Goal: Task Accomplishment & Management: Complete application form

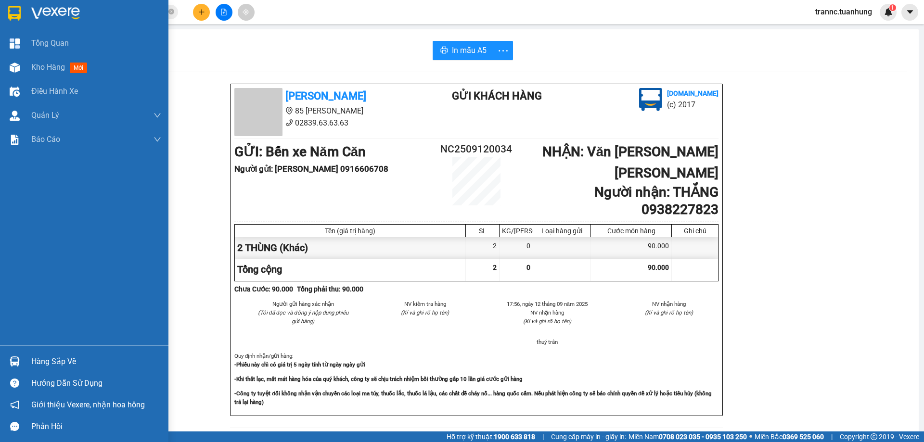
click at [45, 67] on span "Kho hàng" at bounding box center [48, 67] width 34 height 9
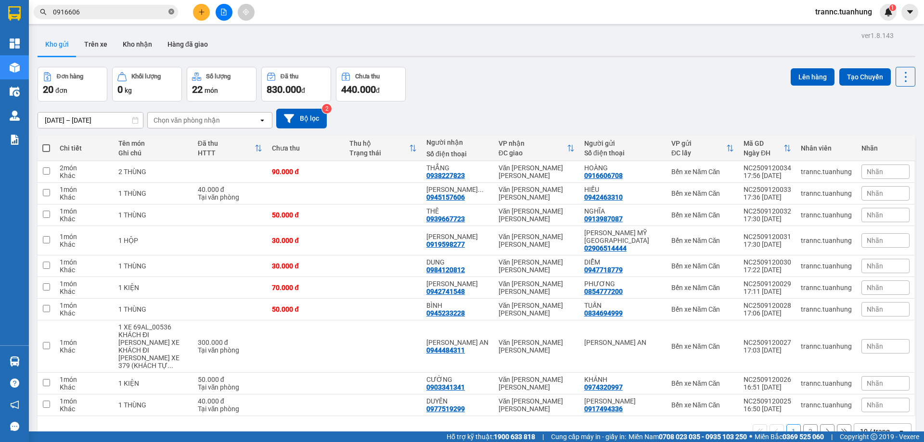
click at [170, 11] on icon "close-circle" at bounding box center [171, 12] width 6 height 6
click at [128, 11] on input "text" at bounding box center [110, 12] width 114 height 11
click at [127, 13] on input "text" at bounding box center [110, 12] width 114 height 11
drag, startPoint x: 127, startPoint y: 13, endPoint x: 121, endPoint y: 15, distance: 6.3
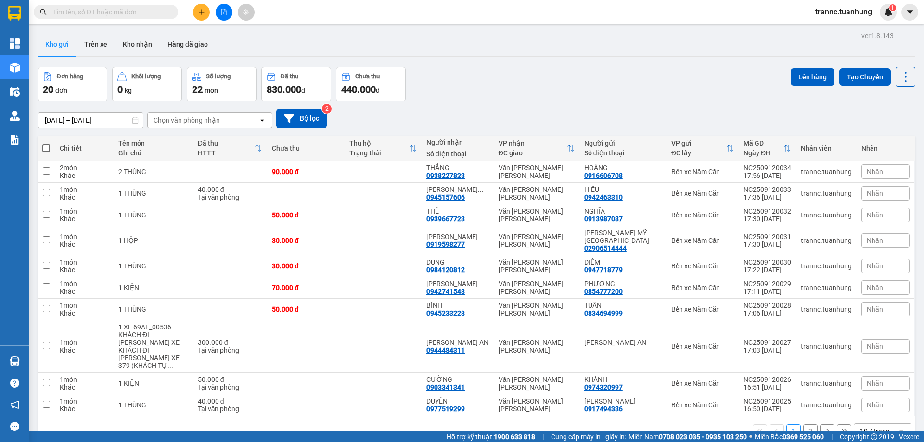
click at [127, 13] on input "text" at bounding box center [110, 12] width 114 height 11
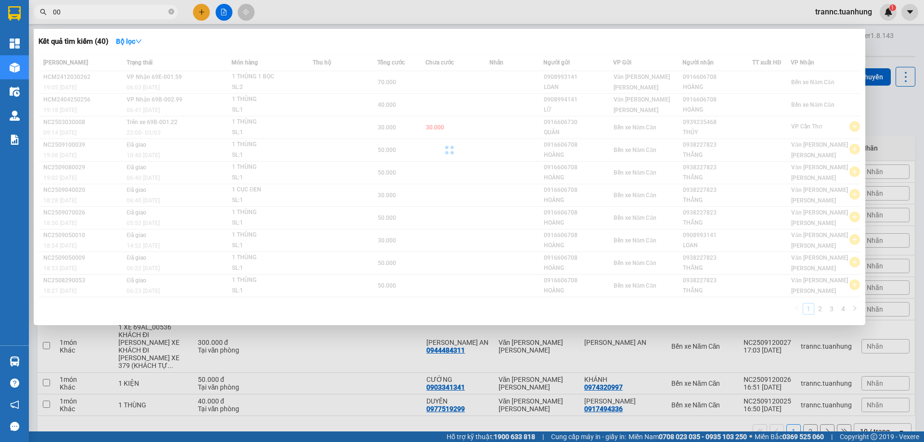
type input "0"
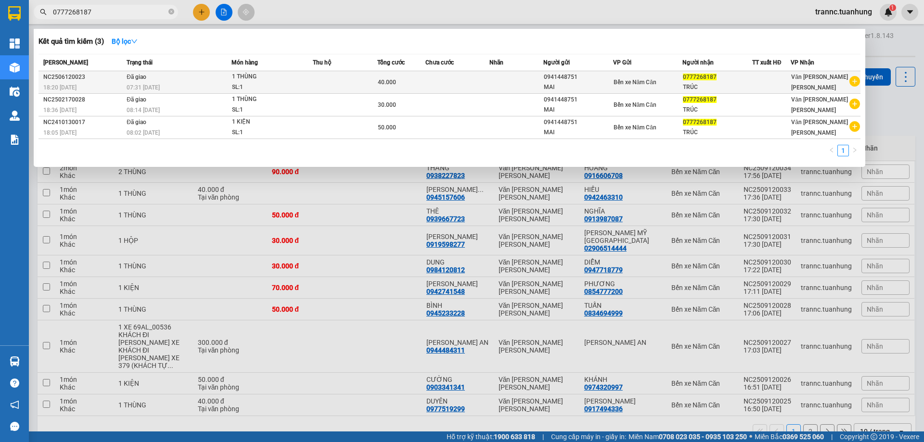
type input "0777268187"
click at [854, 81] on icon "plus-circle" at bounding box center [854, 81] width 11 height 11
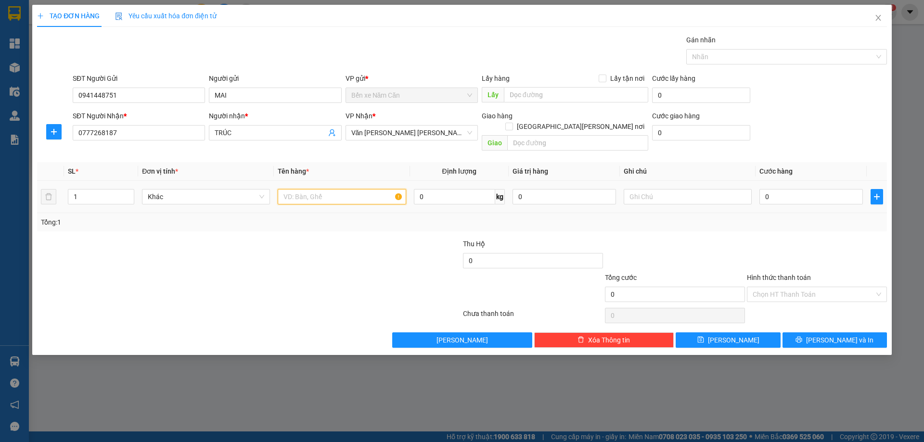
click at [301, 189] on input "text" at bounding box center [342, 196] width 128 height 15
type input "1 THÙNG"
click at [806, 189] on input "0" at bounding box center [810, 196] width 103 height 15
type input "3"
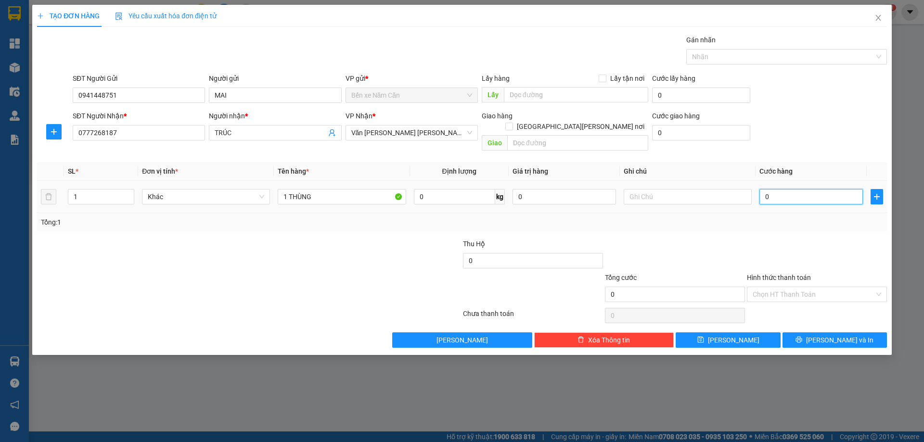
type input "3"
type input "30"
type input "30.000"
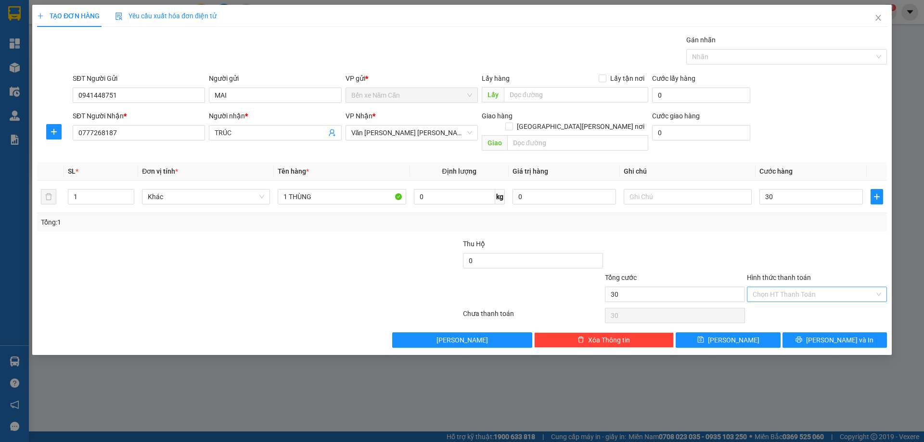
type input "30.000"
drag, startPoint x: 783, startPoint y: 283, endPoint x: 785, endPoint y: 288, distance: 5.4
click at [783, 287] on input "Hình thức thanh toán" at bounding box center [813, 294] width 122 height 14
drag, startPoint x: 786, startPoint y: 304, endPoint x: 796, endPoint y: 309, distance: 11.4
click at [786, 304] on div "Tại văn phòng" at bounding box center [816, 303] width 128 height 11
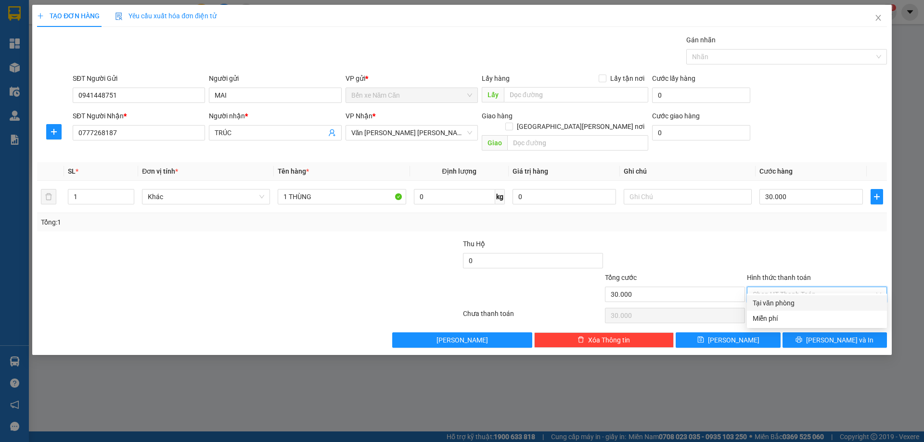
type input "0"
click at [805, 332] on button "[PERSON_NAME] và In" at bounding box center [834, 339] width 104 height 15
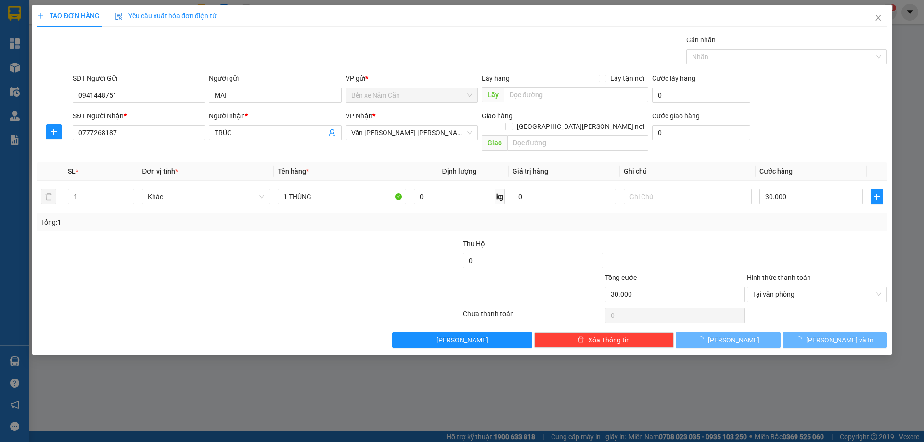
drag, startPoint x: 800, startPoint y: 392, endPoint x: 659, endPoint y: 203, distance: 236.0
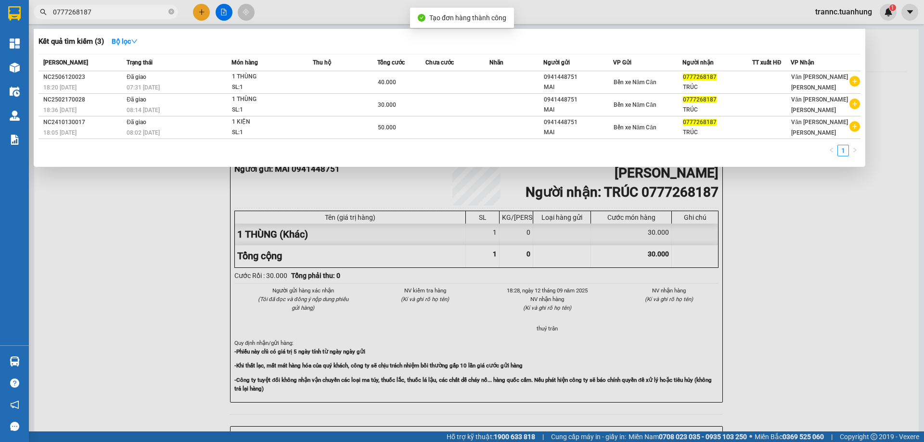
drag, startPoint x: 829, startPoint y: 246, endPoint x: 586, endPoint y: 109, distance: 278.7
click at [824, 243] on div at bounding box center [462, 221] width 924 height 442
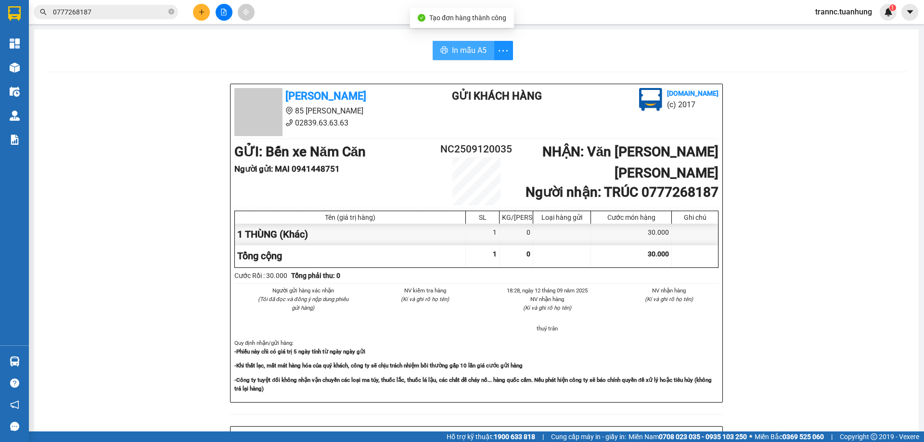
click at [456, 52] on span "In mẫu A5" at bounding box center [469, 50] width 35 height 12
click at [172, 11] on icon "close-circle" at bounding box center [171, 12] width 6 height 6
click at [154, 13] on input "text" at bounding box center [110, 12] width 114 height 11
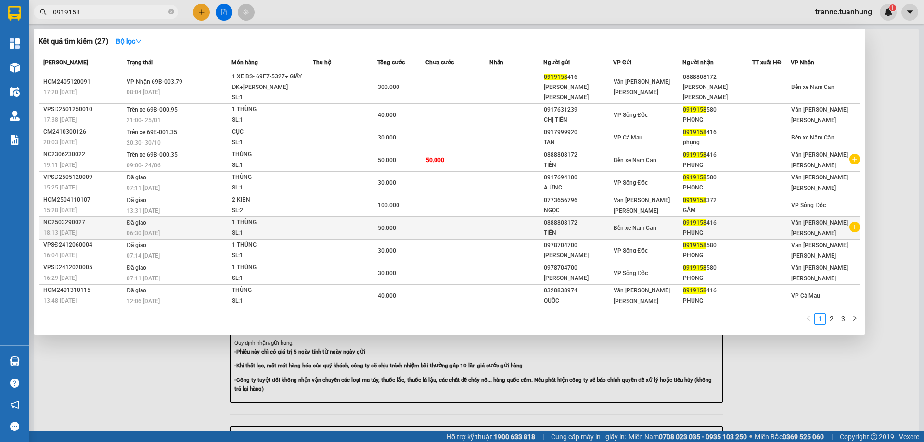
type input "0919158"
click at [857, 228] on icon "plus-circle" at bounding box center [854, 227] width 11 height 11
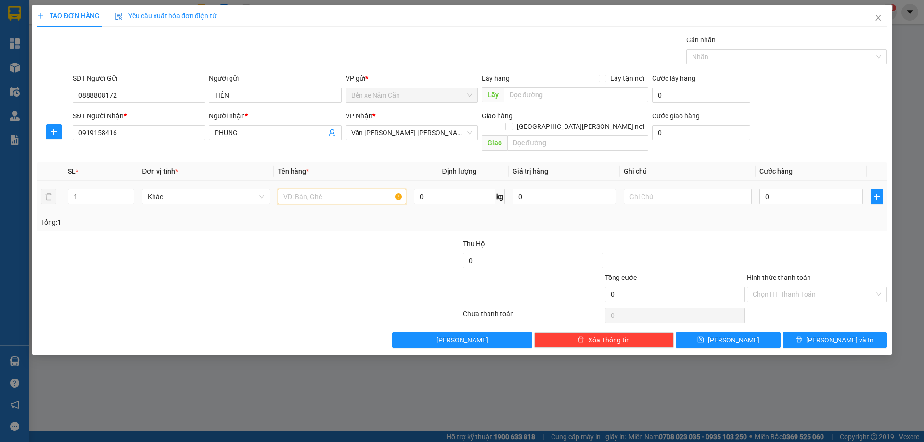
click at [359, 189] on input "text" at bounding box center [342, 196] width 128 height 15
type input "1 CỤC"
click at [791, 189] on input "0" at bounding box center [810, 196] width 103 height 15
type input "4"
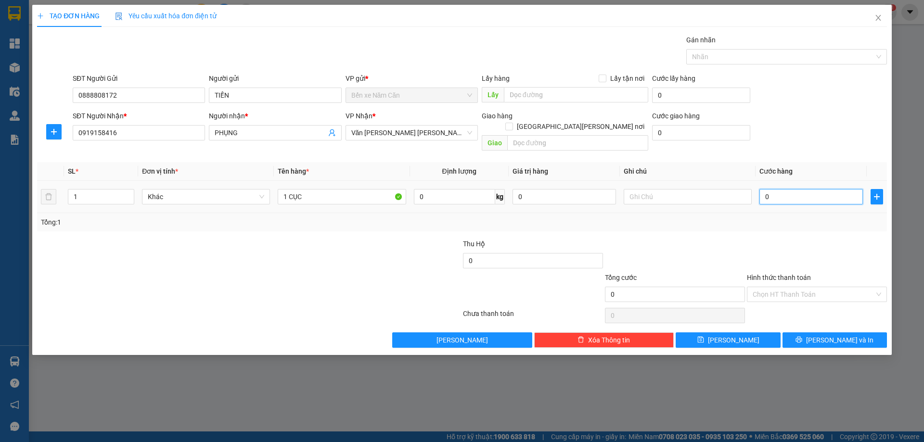
type input "4"
type input "40"
type input "40.000"
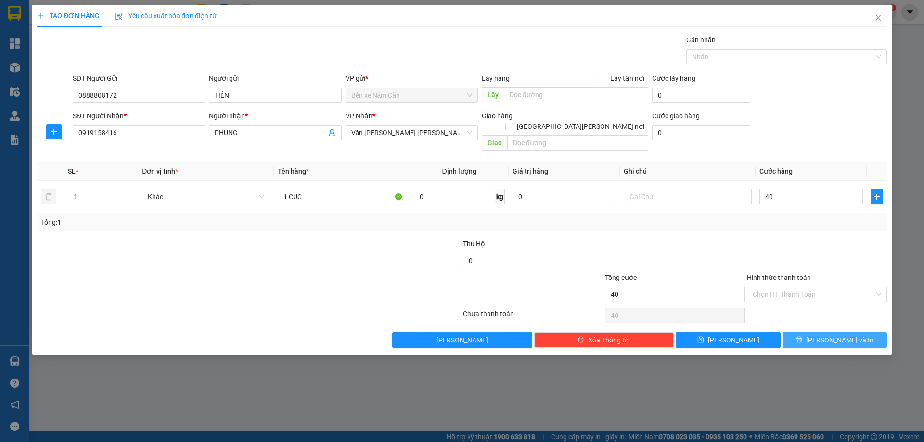
type input "40.000"
click at [803, 332] on button "[PERSON_NAME] và In" at bounding box center [834, 339] width 104 height 15
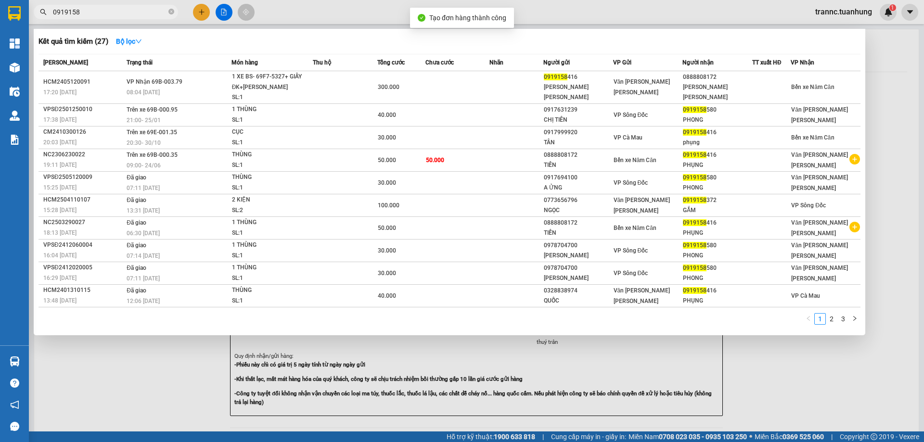
drag, startPoint x: 803, startPoint y: 378, endPoint x: 646, endPoint y: 196, distance: 240.4
click at [805, 378] on div at bounding box center [462, 221] width 924 height 442
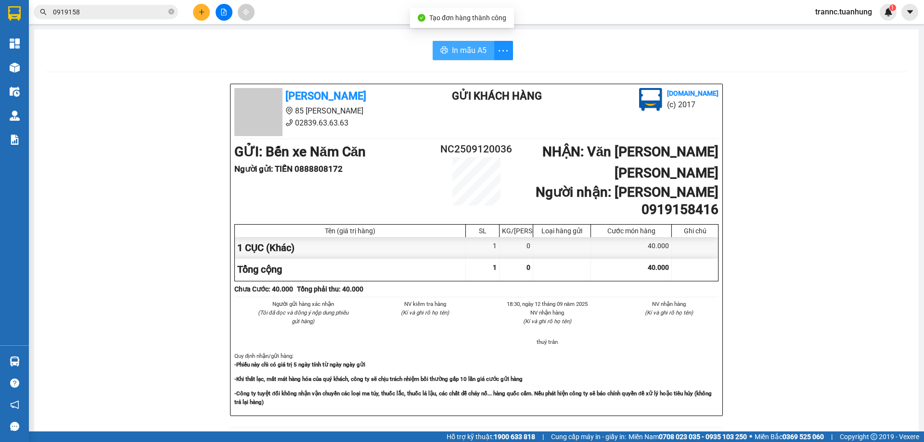
click at [455, 43] on button "In mẫu A5" at bounding box center [463, 50] width 62 height 19
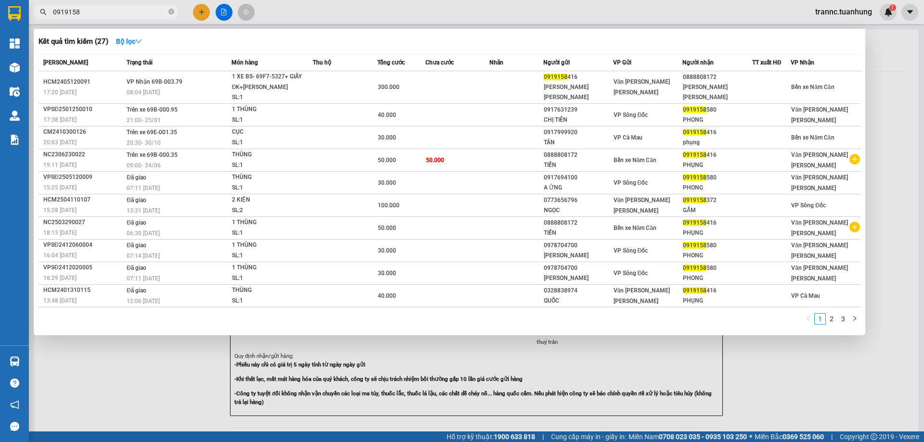
click at [90, 16] on input "0919158" at bounding box center [110, 12] width 114 height 11
type input "0"
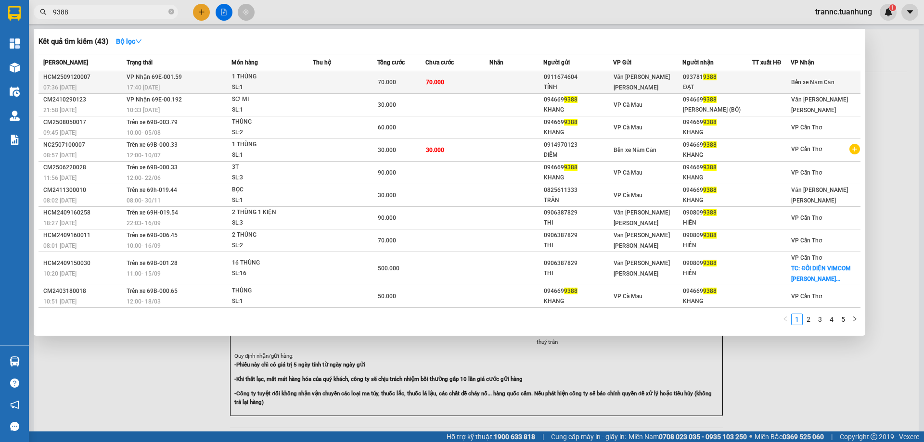
type input "9388"
click at [542, 81] on td at bounding box center [515, 82] width 53 height 23
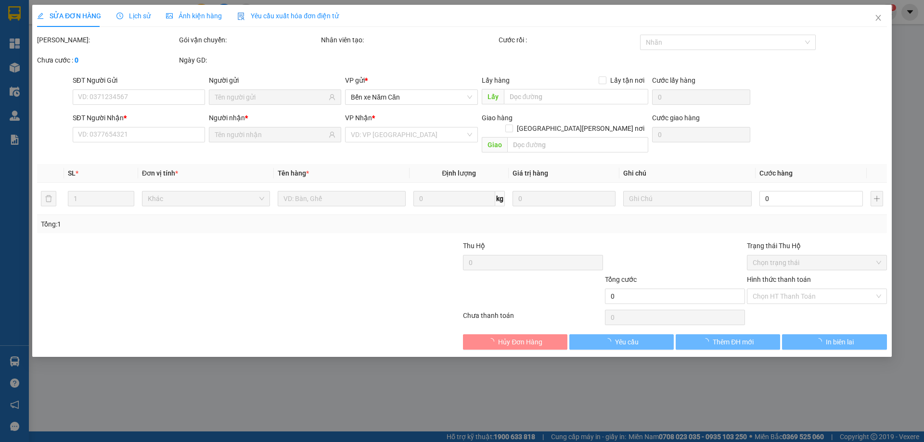
type input "0911674604"
type input "TÍNH"
type input "0937819388"
type input "ĐẠT"
type input "70.000"
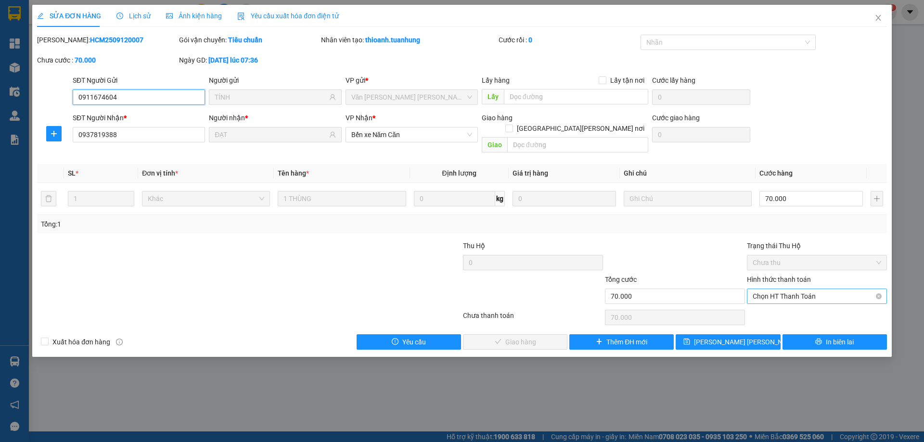
click at [784, 289] on span "Chọn HT Thanh Toán" at bounding box center [816, 296] width 128 height 14
click at [756, 304] on div "Tại văn phòng" at bounding box center [816, 305] width 128 height 11
type input "0"
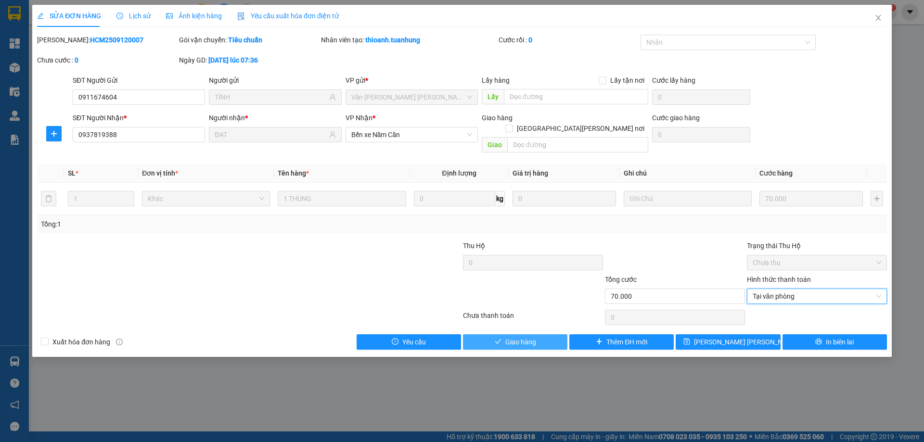
click at [500, 338] on icon "check" at bounding box center [497, 341] width 7 height 7
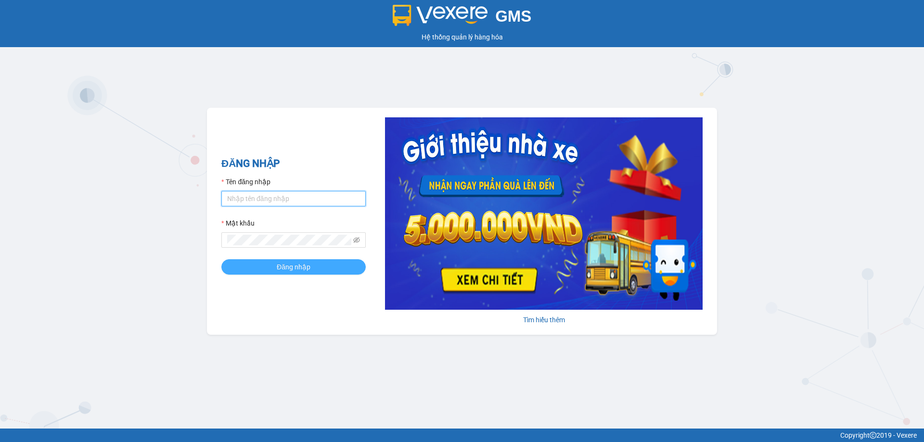
type input "trannc.tuanhung"
click at [314, 273] on button "Đăng nhập" at bounding box center [293, 266] width 144 height 15
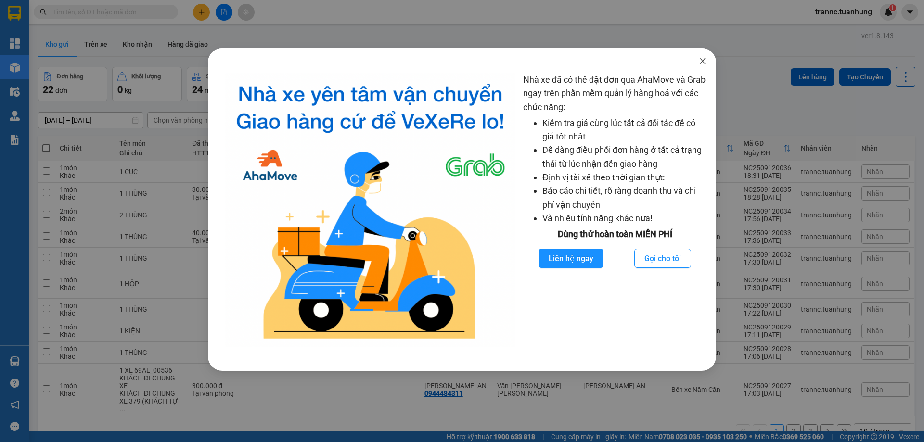
click at [700, 64] on icon "close" at bounding box center [702, 61] width 8 height 8
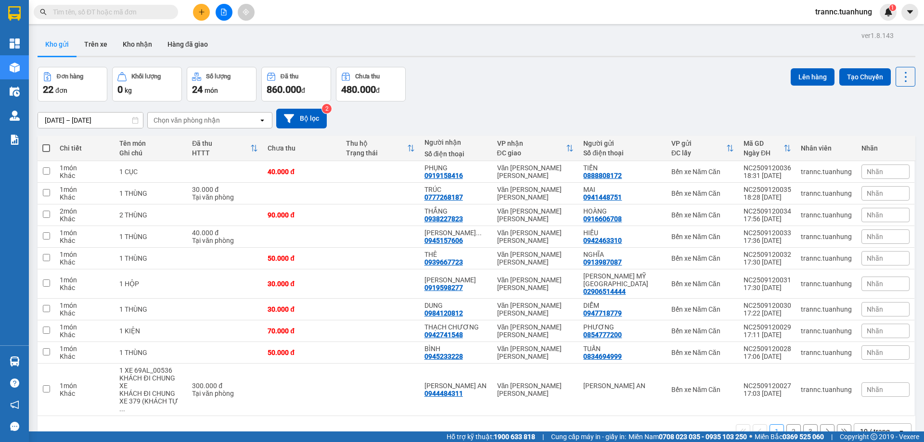
click at [124, 12] on input "text" at bounding box center [110, 12] width 114 height 11
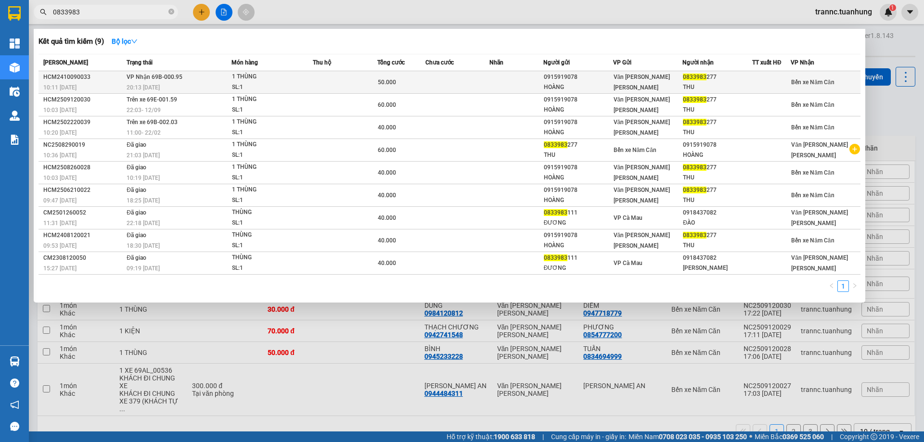
type input "0833983"
click at [481, 85] on td at bounding box center [457, 82] width 64 height 23
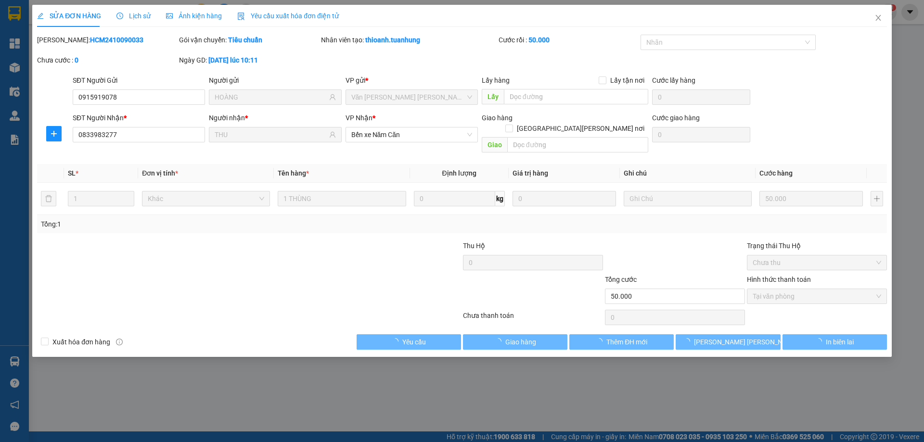
type input "0915919078"
type input "HOÀNG"
type input "0833983277"
type input "THU"
type input "50.000"
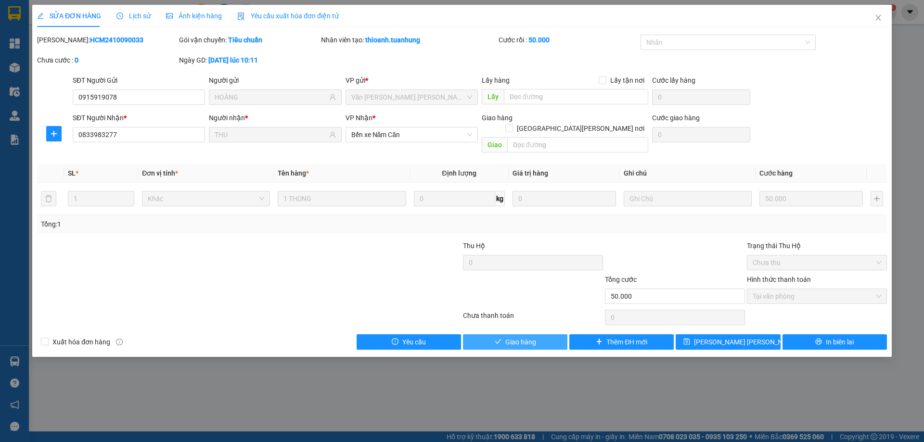
click at [500, 338] on icon "check" at bounding box center [497, 341] width 7 height 7
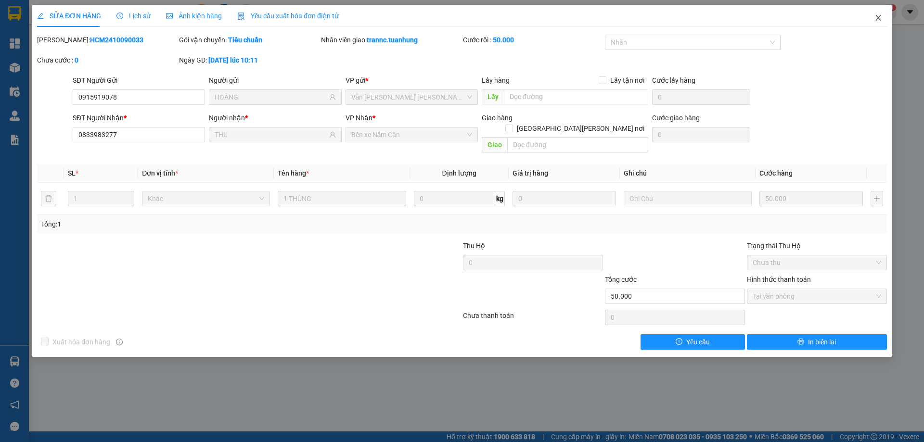
click at [873, 16] on span "Close" at bounding box center [877, 18] width 27 height 27
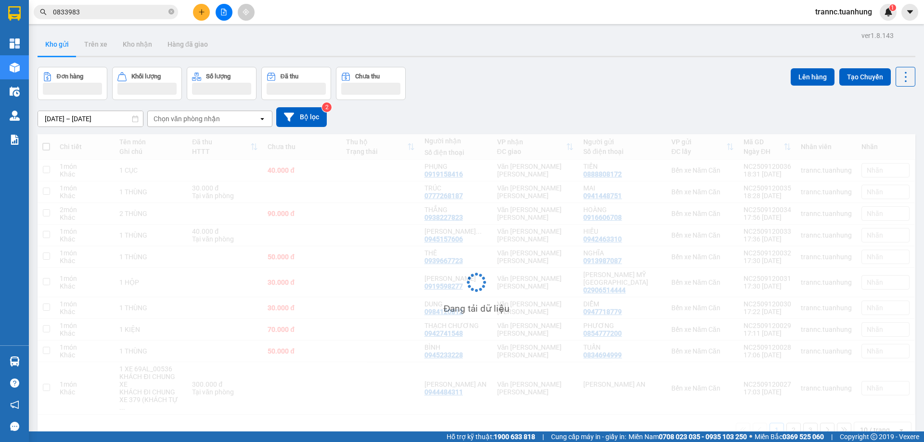
click at [874, 18] on span "trannc.tuanhung" at bounding box center [843, 12] width 72 height 12
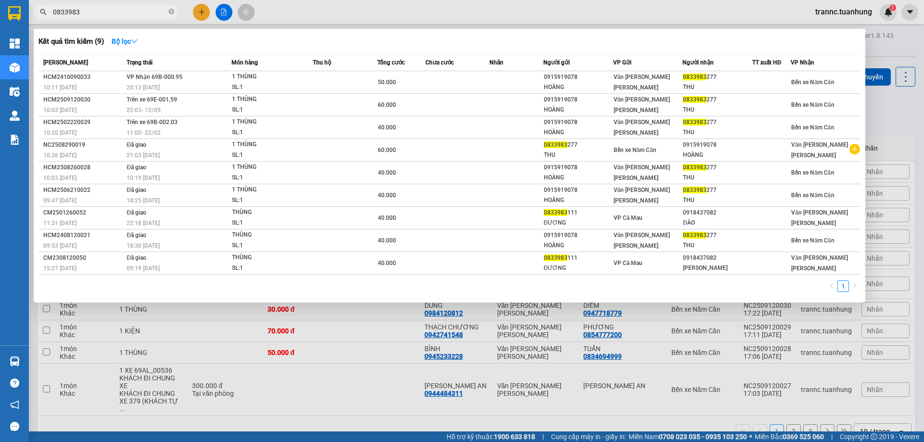
click at [90, 5] on span "0833983" at bounding box center [106, 12] width 144 height 14
click at [173, 12] on icon "close-circle" at bounding box center [171, 12] width 6 height 6
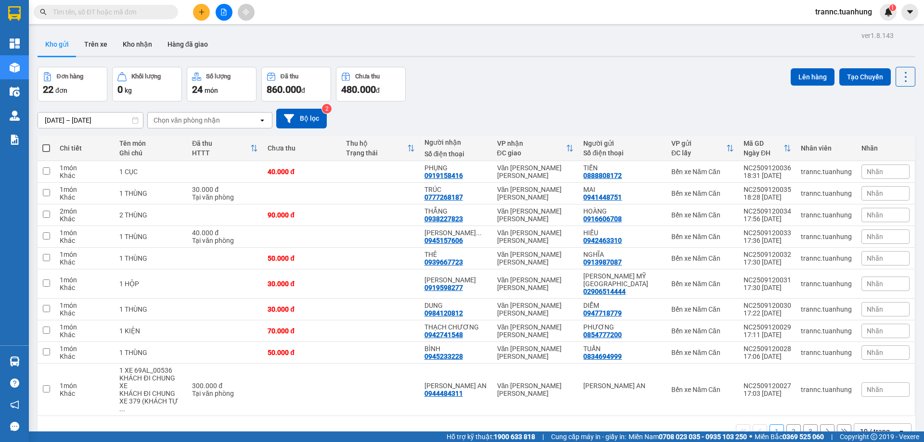
click at [159, 9] on input "text" at bounding box center [110, 12] width 114 height 11
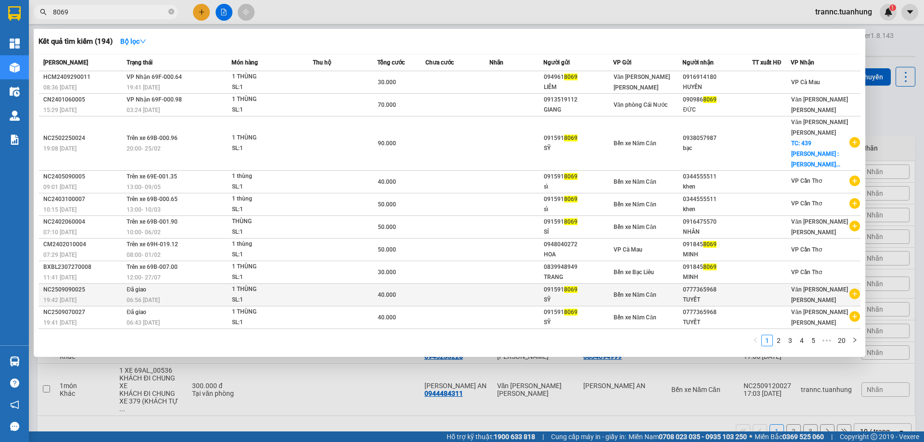
type input "8069"
click at [855, 289] on icon "plus-circle" at bounding box center [854, 294] width 11 height 11
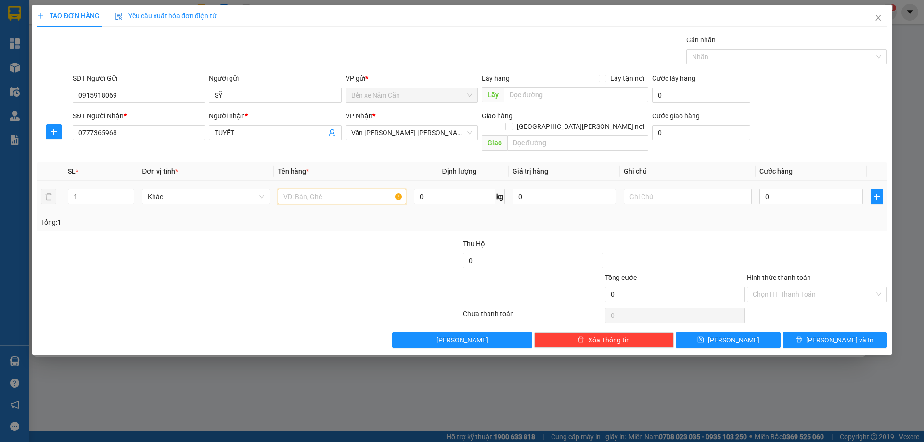
click at [337, 189] on input "text" at bounding box center [342, 196] width 128 height 15
type input "1 thùng"
click at [788, 190] on input "0" at bounding box center [810, 196] width 103 height 15
type input "4"
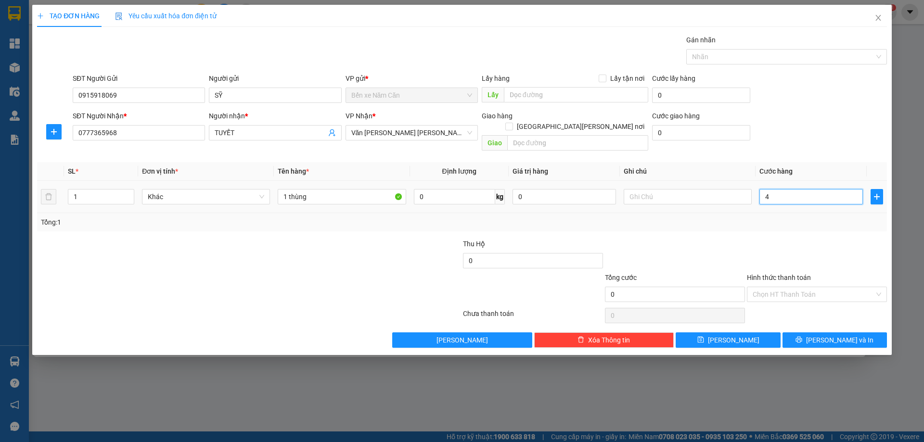
type input "4"
type input "40"
type input "40.000"
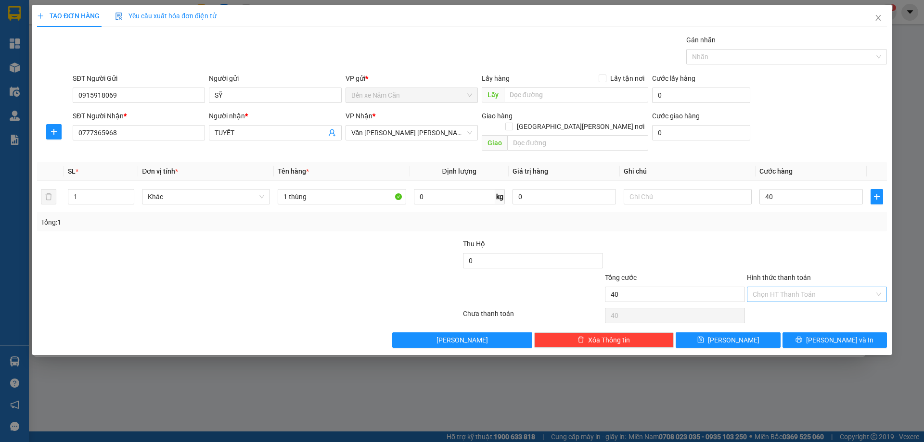
type input "40.000"
click at [794, 287] on input "Hình thức thanh toán" at bounding box center [813, 294] width 122 height 14
click at [782, 301] on div "Tại văn phòng" at bounding box center [816, 303] width 128 height 11
type input "0"
click at [809, 332] on button "[PERSON_NAME] và In" at bounding box center [834, 339] width 104 height 15
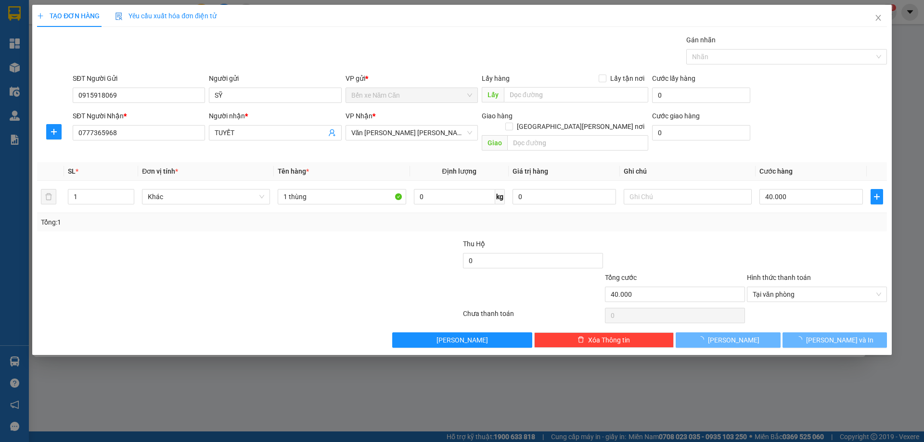
click at [835, 389] on div at bounding box center [462, 221] width 924 height 442
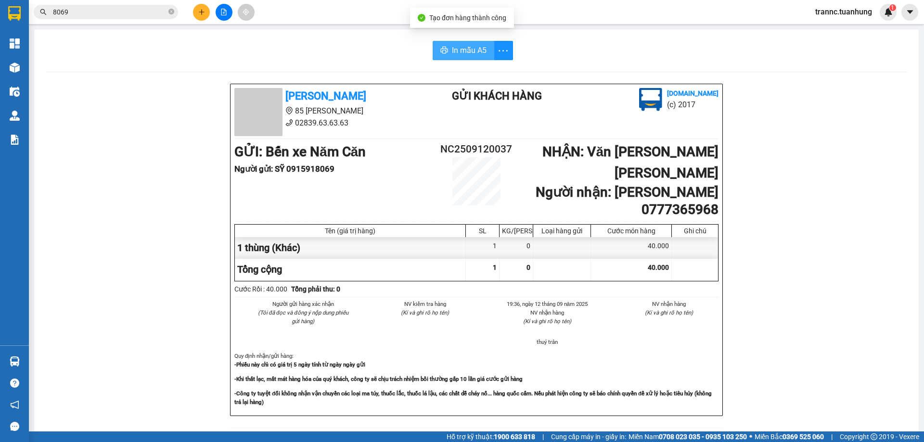
click at [457, 52] on span "In mẫu A5" at bounding box center [469, 50] width 35 height 12
drag, startPoint x: 324, startPoint y: 60, endPoint x: 193, endPoint y: 31, distance: 133.9
click at [321, 59] on div "In mẫu A5" at bounding box center [476, 50] width 861 height 19
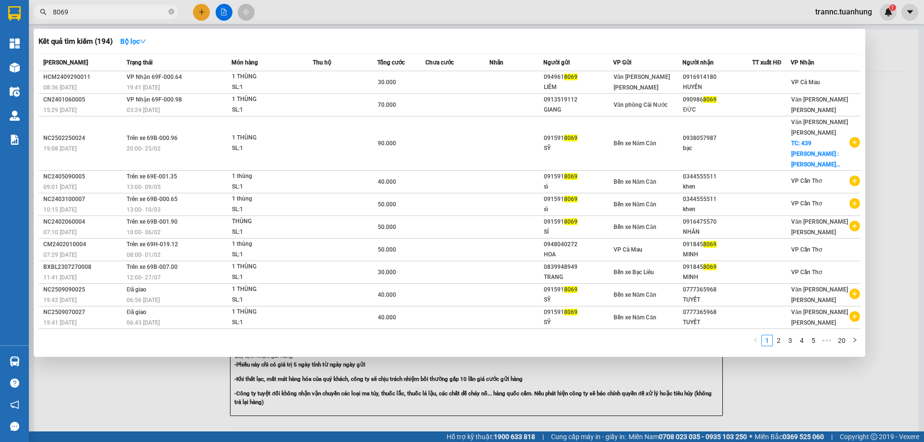
click at [114, 11] on input "8069" at bounding box center [110, 12] width 114 height 11
click at [783, 335] on link "2" at bounding box center [778, 340] width 11 height 11
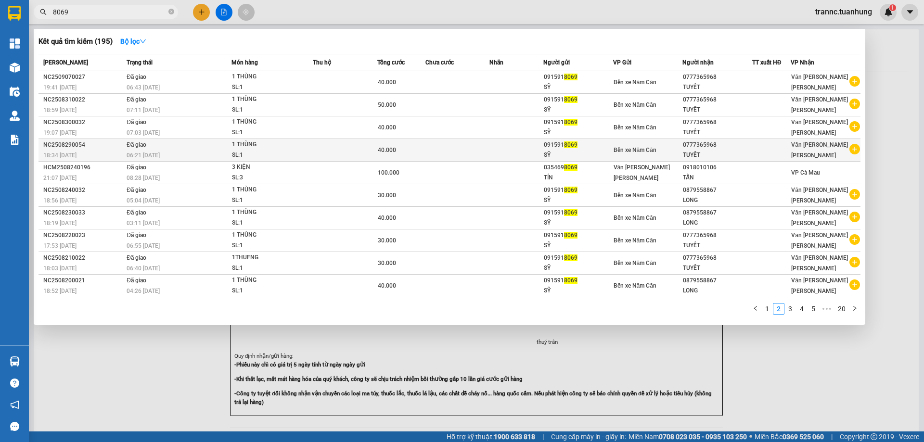
click at [856, 146] on icon "plus-circle" at bounding box center [854, 149] width 11 height 11
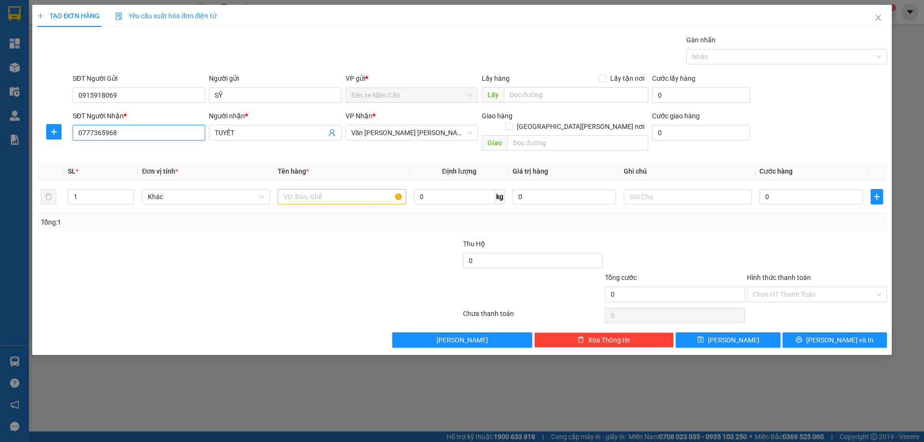
click at [164, 130] on input "0777365968" at bounding box center [139, 132] width 132 height 15
type input "0"
type input "0974030244"
click at [245, 130] on input "TUYẾT" at bounding box center [270, 132] width 111 height 11
type input "T"
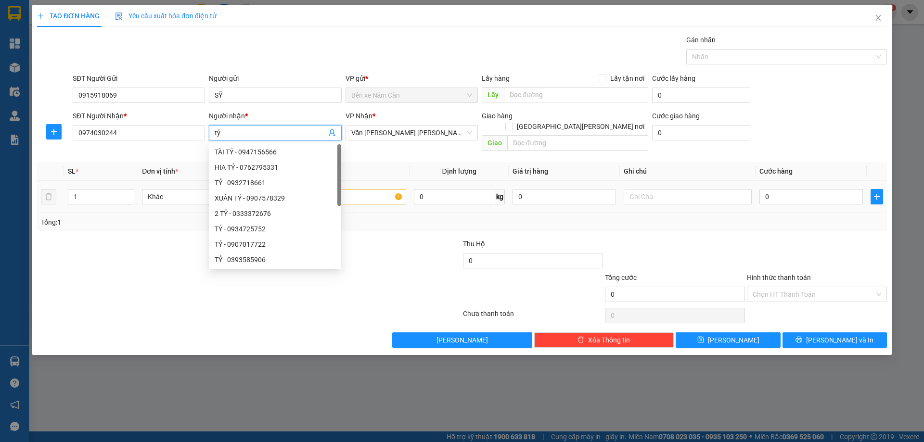
type input "tỷ"
click at [382, 189] on input "text" at bounding box center [342, 196] width 128 height 15
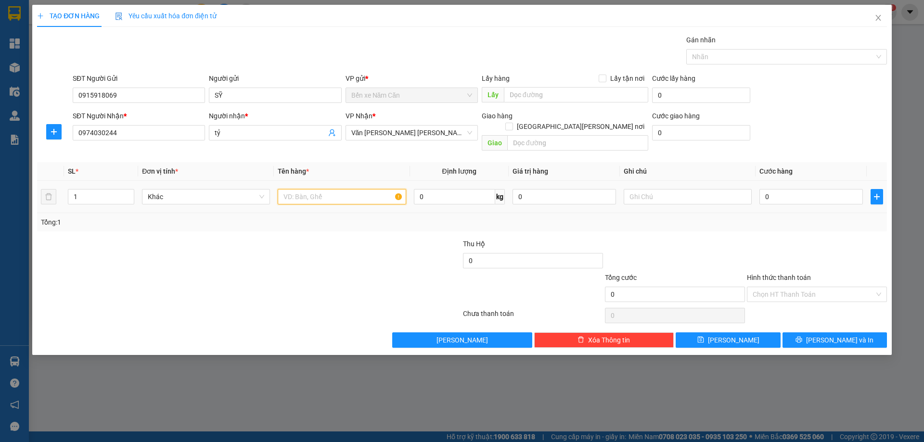
click at [372, 189] on input "text" at bounding box center [342, 196] width 128 height 15
type input "1 thùng"
type input "4"
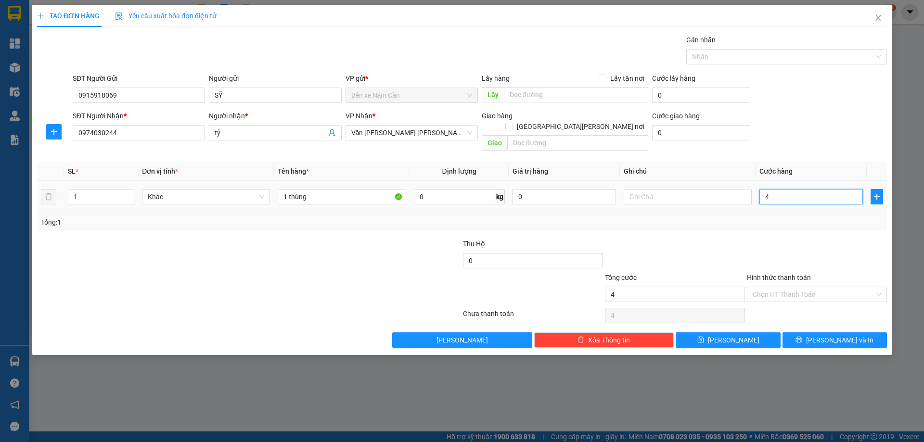
type input "40"
type input "40.000"
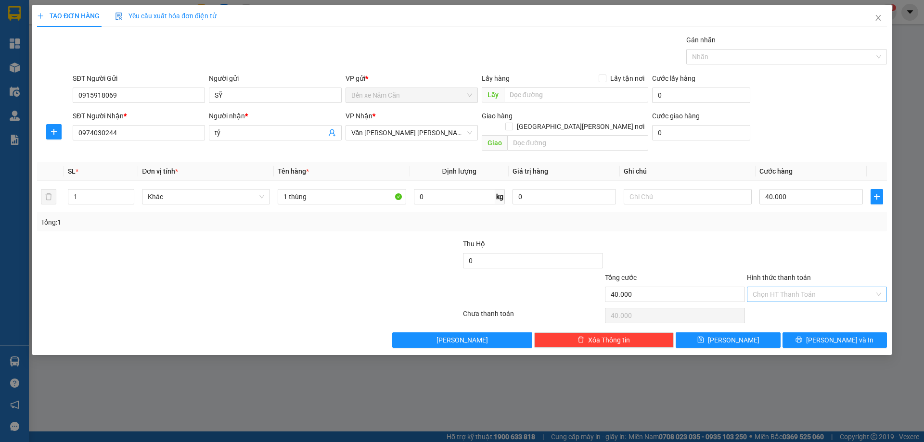
click at [769, 287] on input "Hình thức thanh toán" at bounding box center [813, 294] width 122 height 14
click at [775, 303] on div "Tại văn phòng" at bounding box center [816, 303] width 128 height 11
type input "0"
click at [810, 332] on button "[PERSON_NAME] và In" at bounding box center [834, 339] width 104 height 15
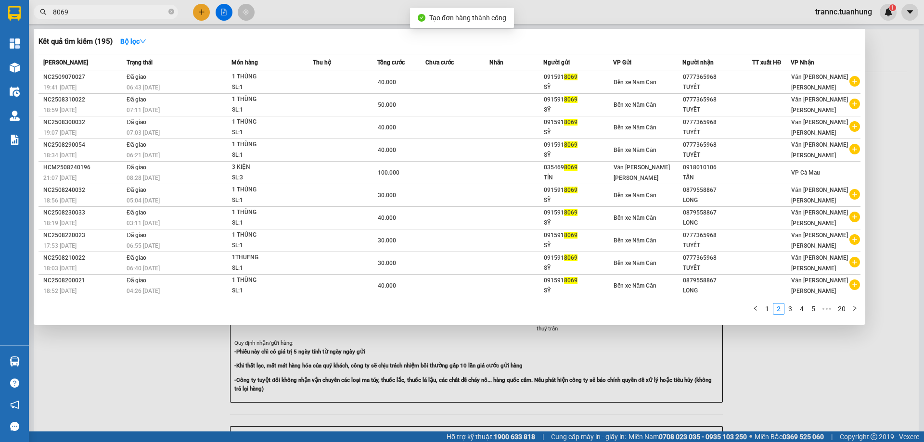
click at [826, 349] on div at bounding box center [462, 221] width 924 height 442
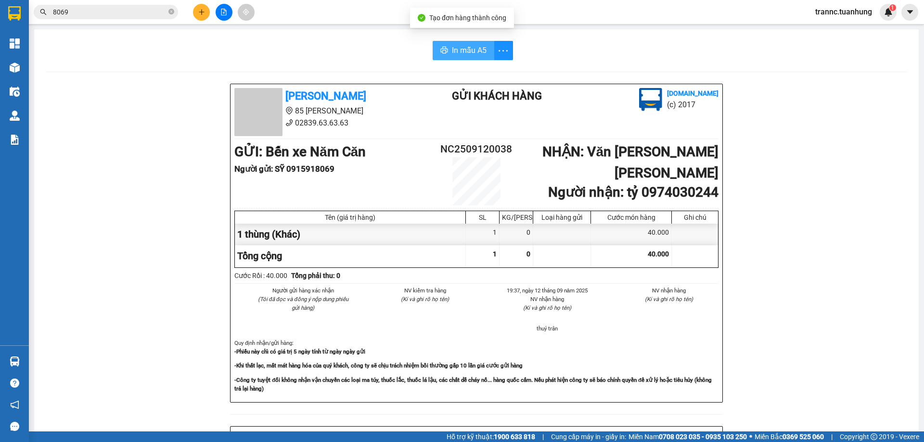
click at [473, 52] on span "In mẫu A5" at bounding box center [469, 50] width 35 height 12
click at [461, 48] on span "In mẫu A5" at bounding box center [469, 50] width 35 height 12
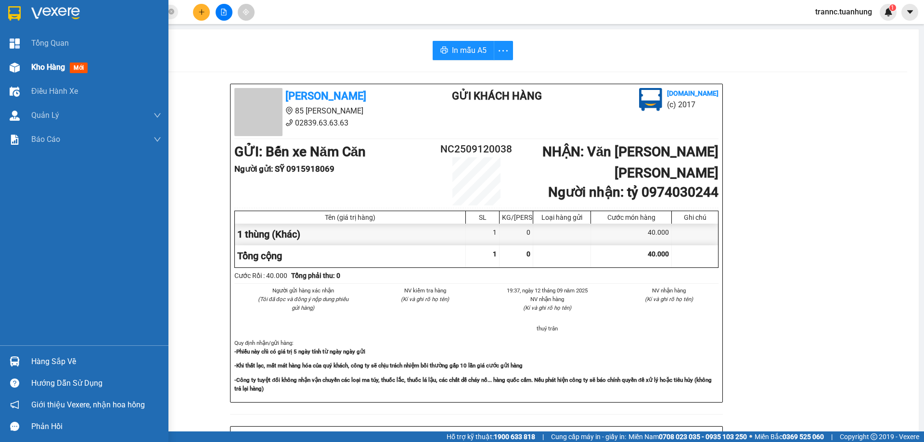
click at [40, 66] on span "Kho hàng" at bounding box center [48, 67] width 34 height 9
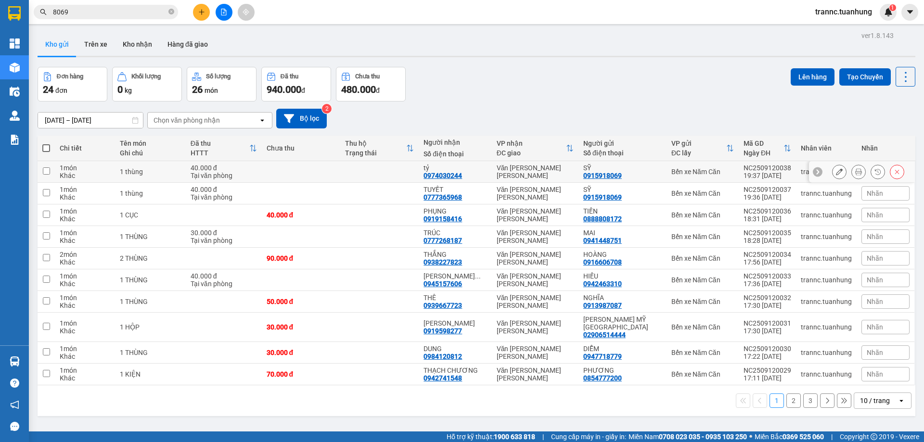
click at [836, 173] on icon at bounding box center [839, 171] width 7 height 7
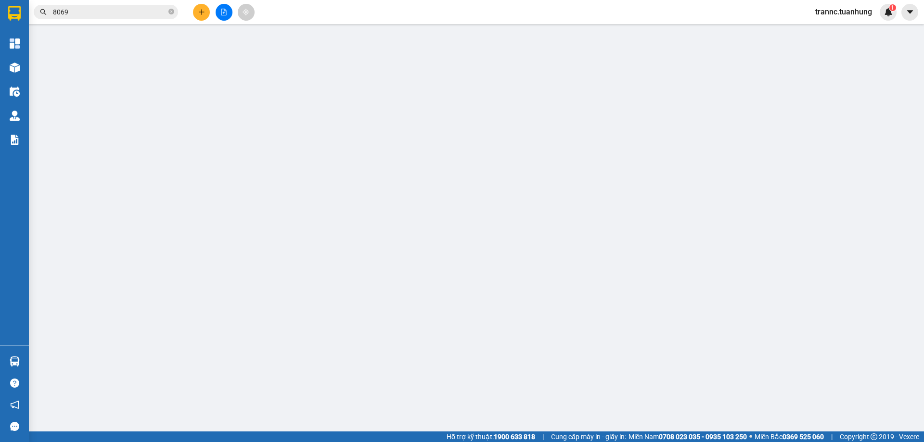
type input "0915918069"
type input "0974030244"
type input "40.000"
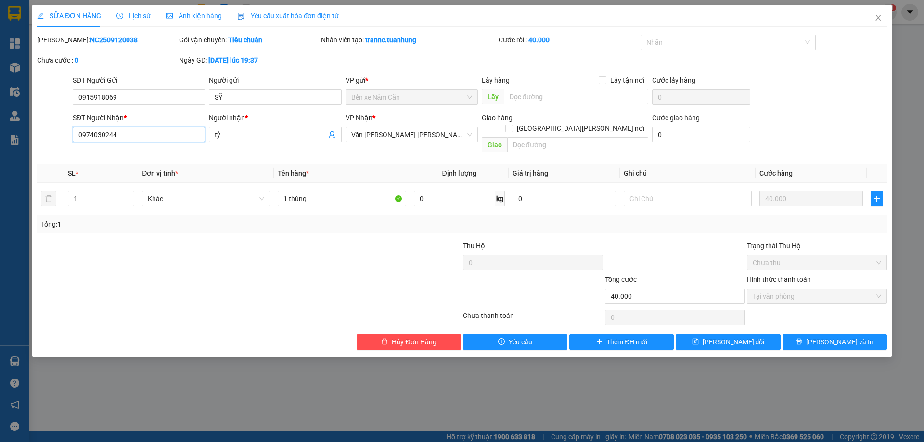
click at [143, 137] on input "0974030244" at bounding box center [139, 134] width 132 height 15
type input "0"
click at [145, 132] on input "SĐT Người Nhận *" at bounding box center [139, 134] width 132 height 15
type input "0983333213"
click at [722, 337] on span "[PERSON_NAME] đổi" at bounding box center [733, 342] width 62 height 11
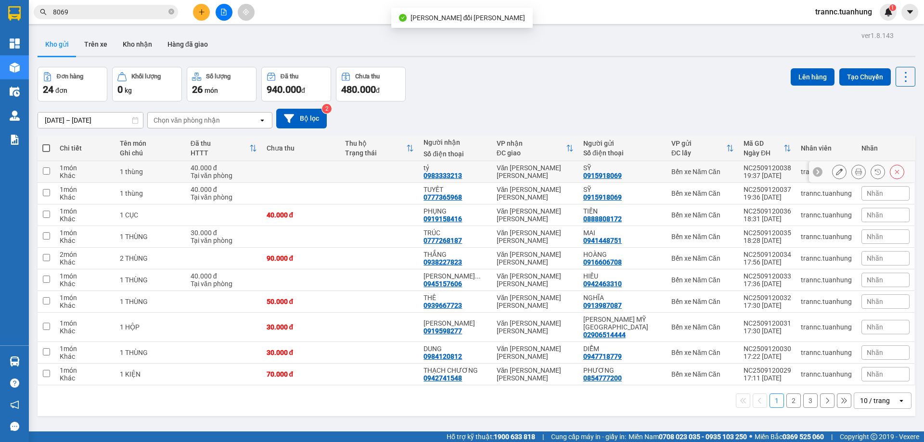
click at [854, 169] on button at bounding box center [857, 172] width 13 height 17
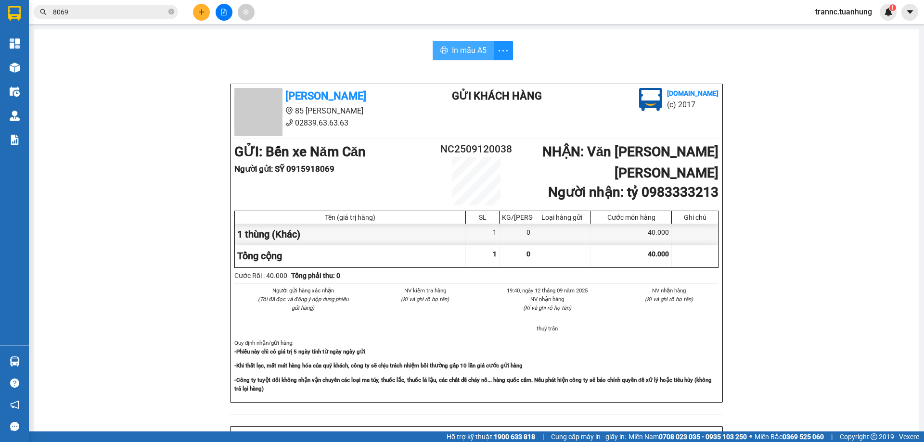
click at [461, 51] on span "In mẫu A5" at bounding box center [469, 50] width 35 height 12
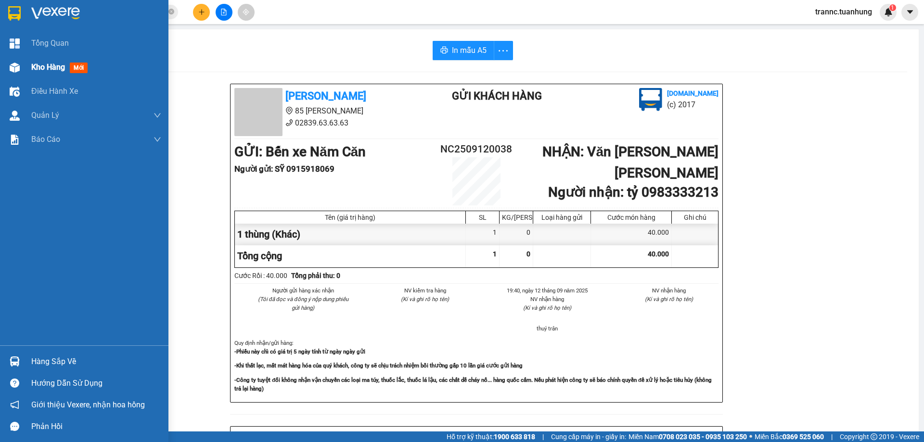
click at [34, 65] on span "Kho hàng" at bounding box center [48, 67] width 34 height 9
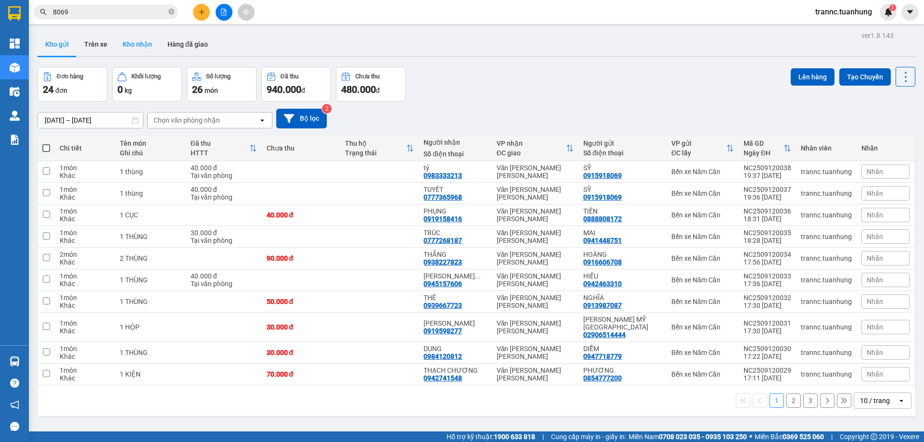
click at [143, 49] on button "Kho nhận" at bounding box center [137, 44] width 45 height 23
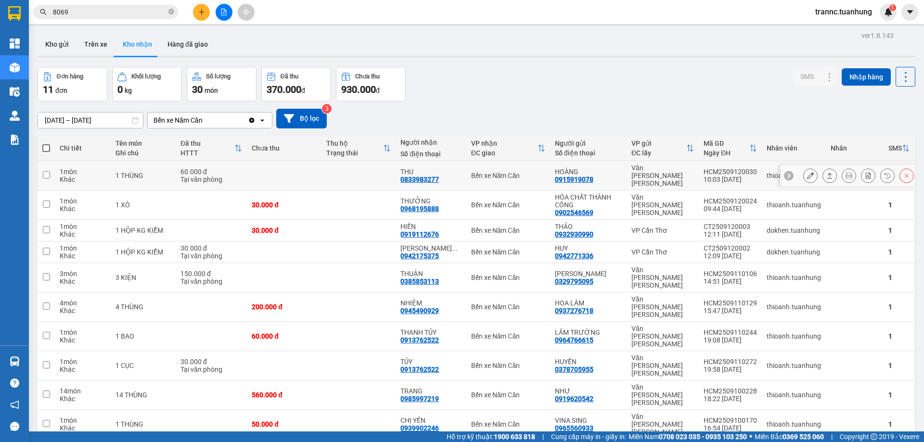
click at [803, 170] on button at bounding box center [809, 175] width 13 height 17
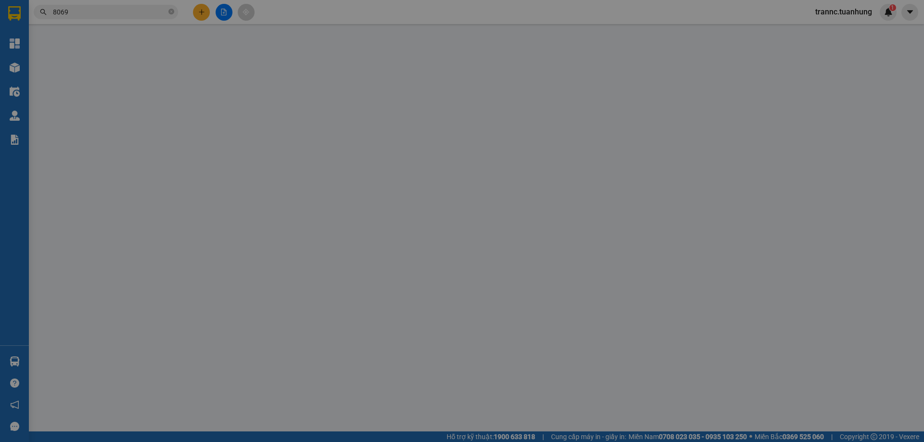
type input "0915919078"
type input "HOÀNG"
type input "0833983277"
type input "THU"
type input "60.000"
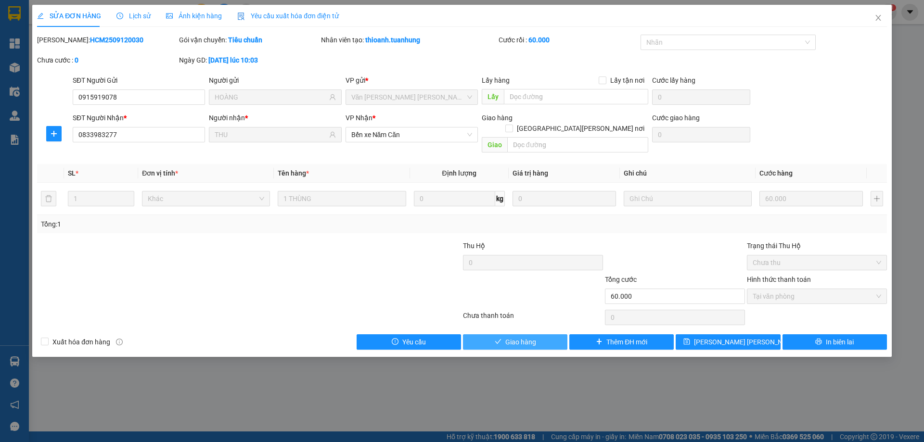
click at [531, 337] on span "Giao hàng" at bounding box center [520, 342] width 31 height 11
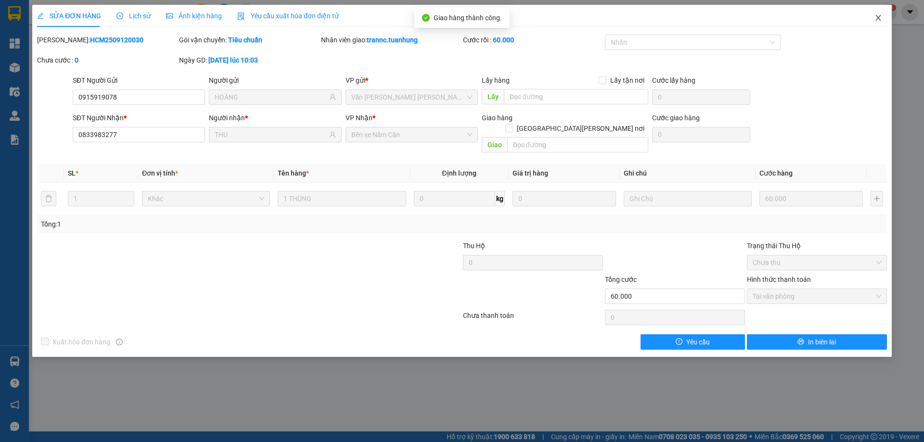
click at [873, 19] on span "Close" at bounding box center [877, 18] width 27 height 27
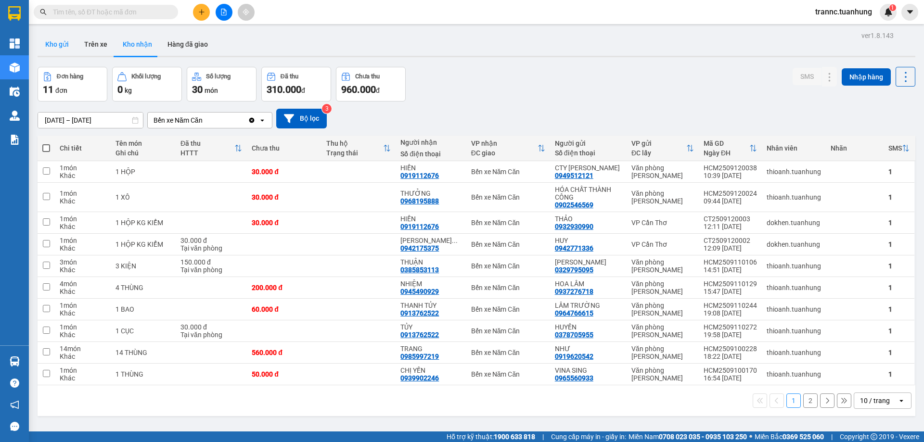
click at [46, 45] on button "Kho gửi" at bounding box center [57, 44] width 39 height 23
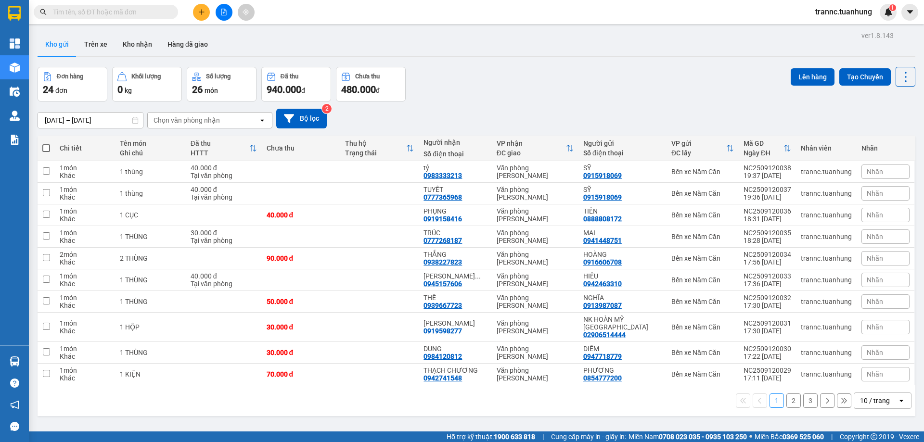
click at [47, 150] on span at bounding box center [46, 148] width 8 height 8
click at [46, 143] on input "checkbox" at bounding box center [46, 143] width 0 height 0
checkbox input "true"
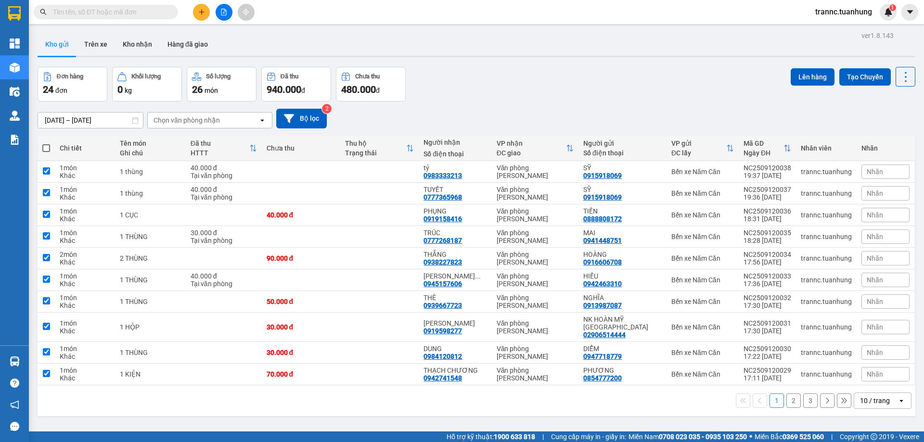
checkbox input "true"
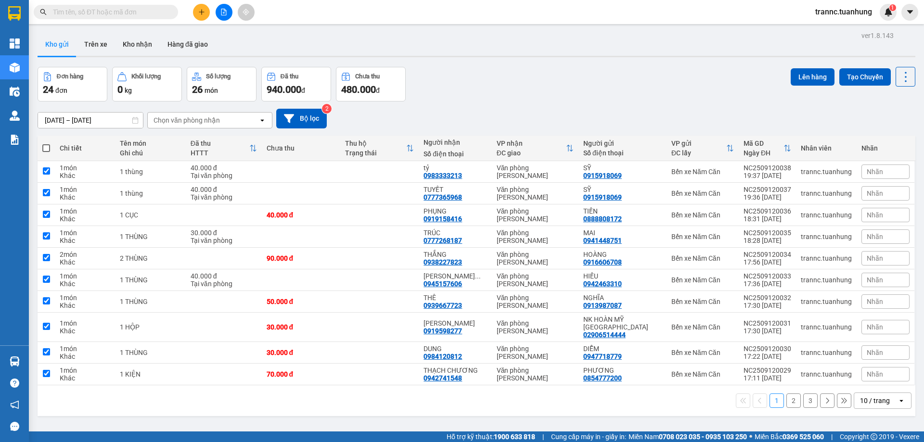
checkbox input "true"
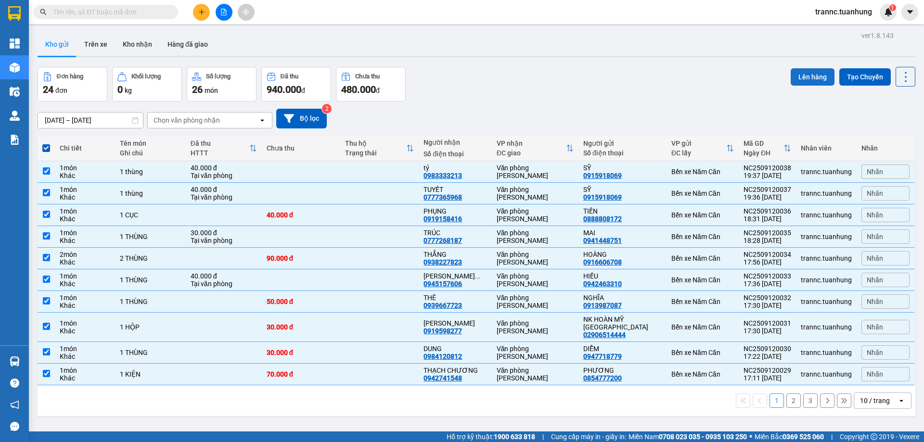
click at [793, 81] on button "Lên hàng" at bounding box center [812, 76] width 44 height 17
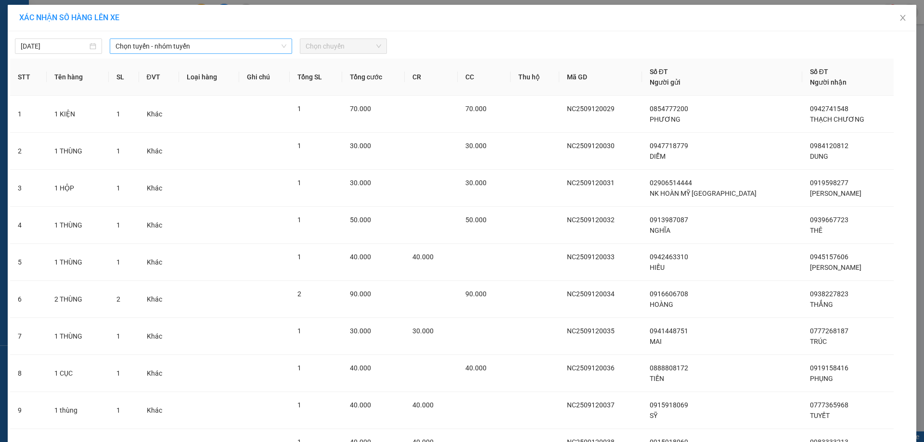
click at [130, 46] on span "Chọn tuyến - nhóm tuyến" at bounding box center [200, 46] width 171 height 14
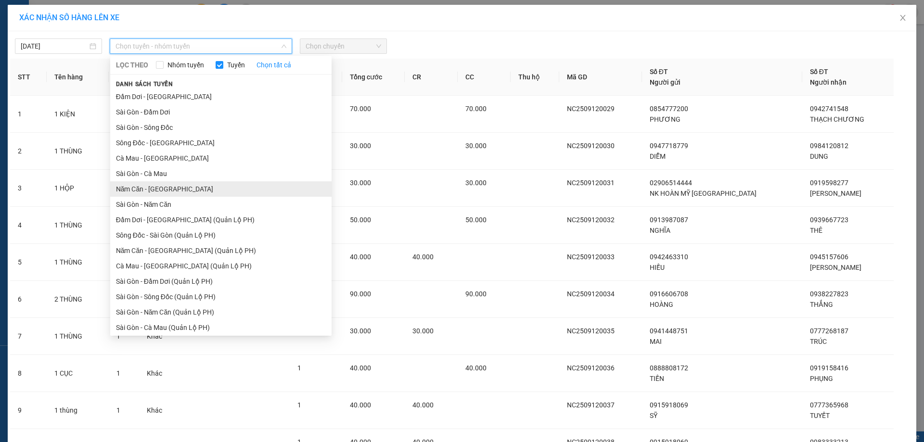
click at [130, 189] on li "Năm Căn - Sài Gòn" at bounding box center [220, 188] width 221 height 15
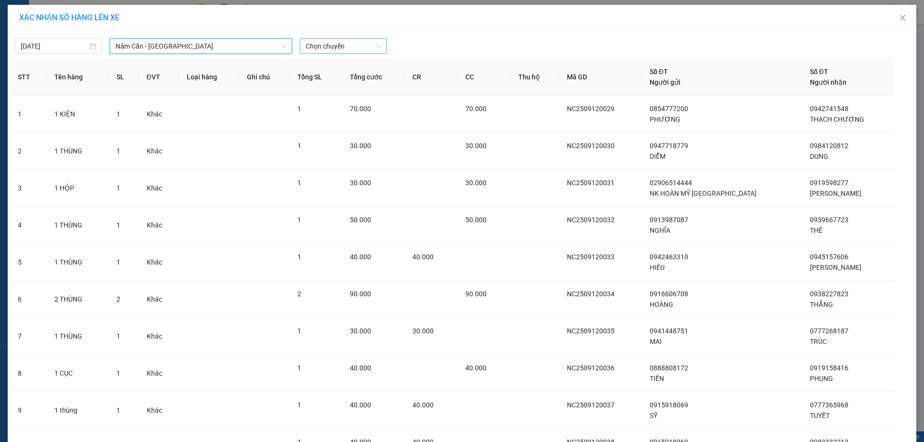
click at [319, 49] on span "Chọn chuyến" at bounding box center [343, 46] width 76 height 14
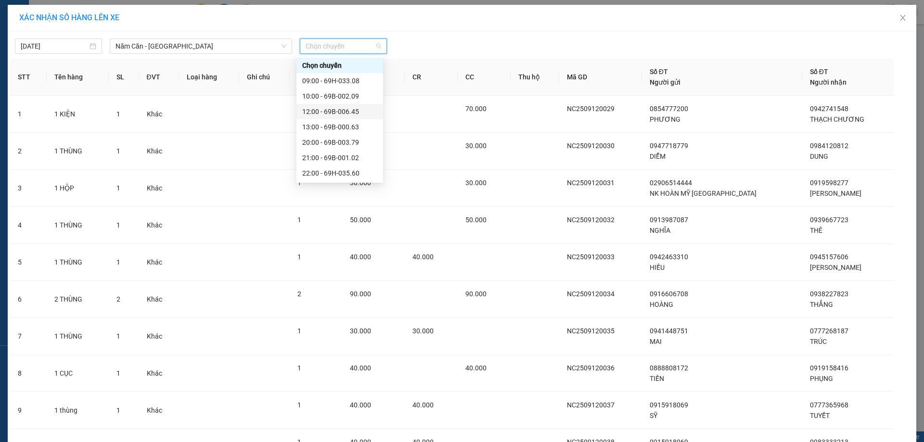
scroll to position [46, 0]
click at [335, 123] on div "22:00 - 69H-035.60" at bounding box center [339, 127] width 75 height 11
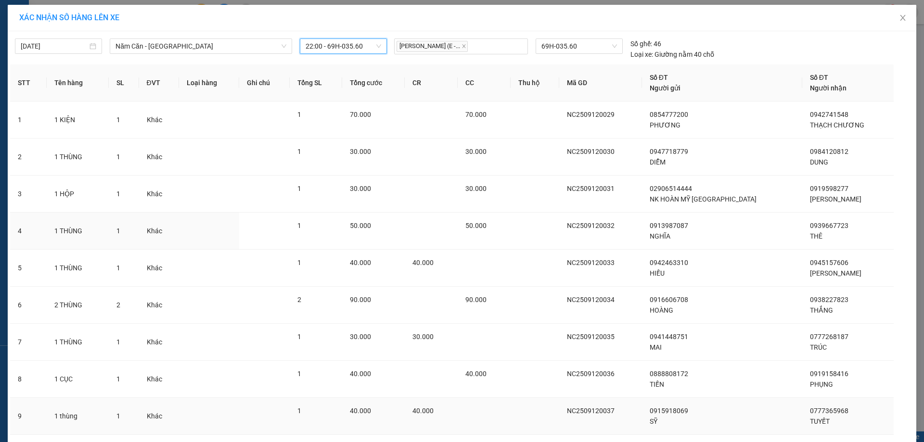
scroll to position [100, 0]
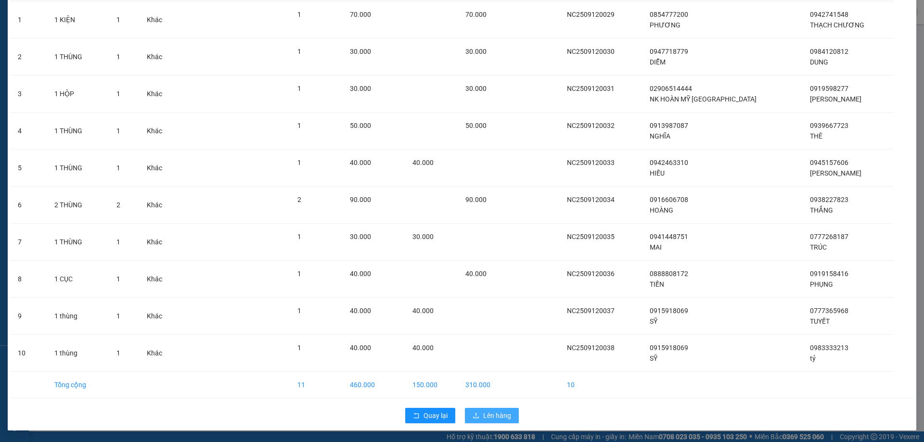
click at [479, 411] on button "Lên hàng" at bounding box center [492, 415] width 54 height 15
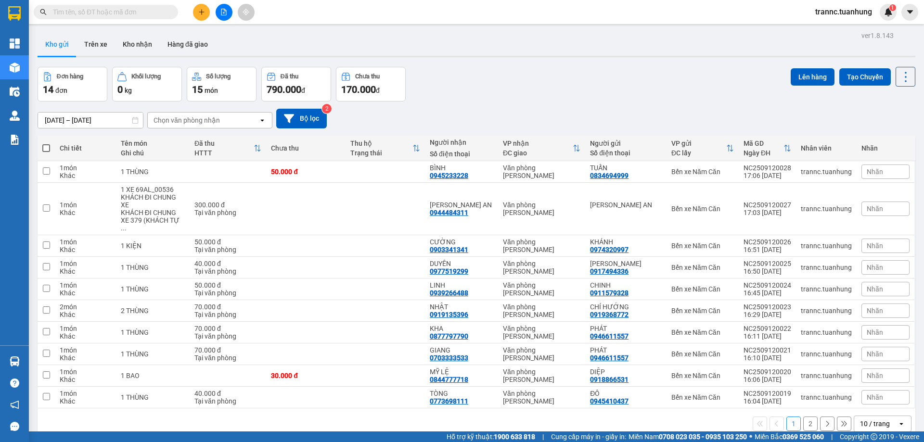
click at [48, 149] on span at bounding box center [46, 148] width 8 height 8
click at [46, 143] on input "checkbox" at bounding box center [46, 143] width 0 height 0
checkbox input "true"
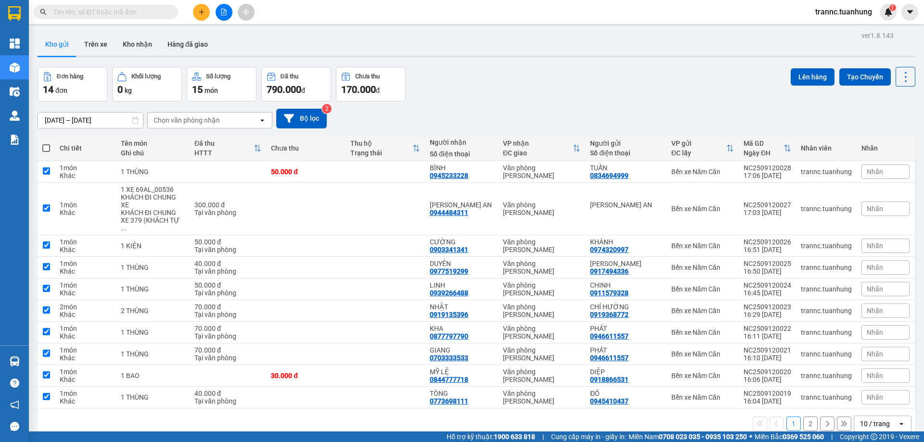
checkbox input "true"
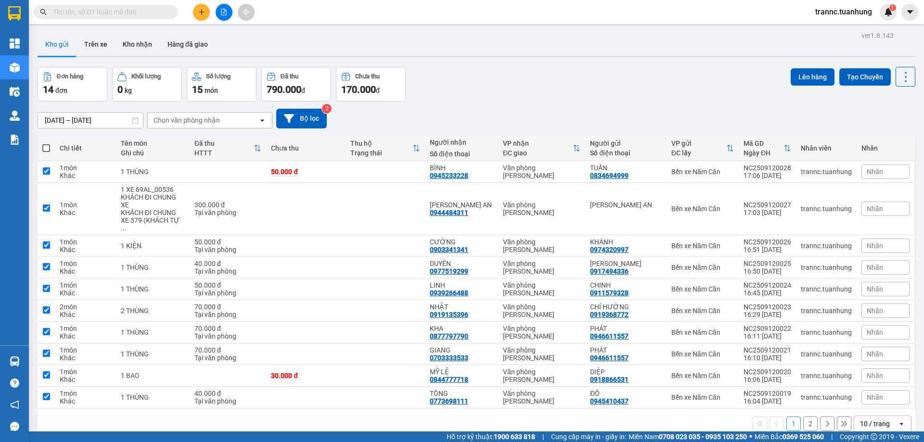
checkbox input "true"
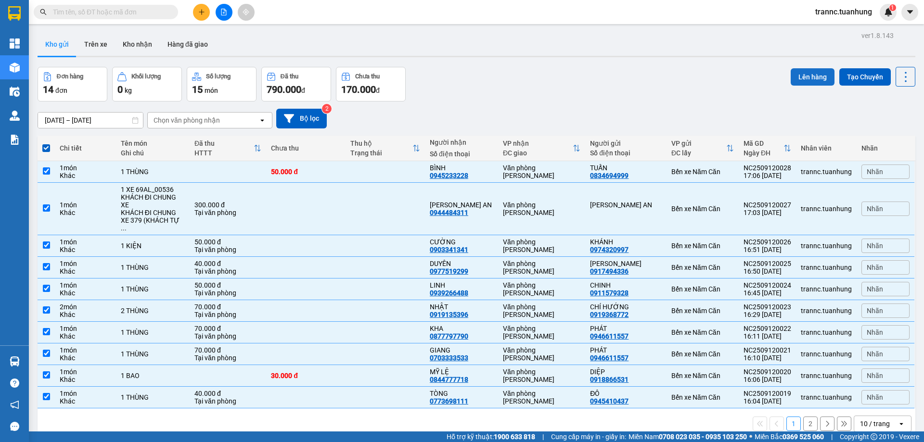
click at [821, 80] on button "Lên hàng" at bounding box center [812, 76] width 44 height 17
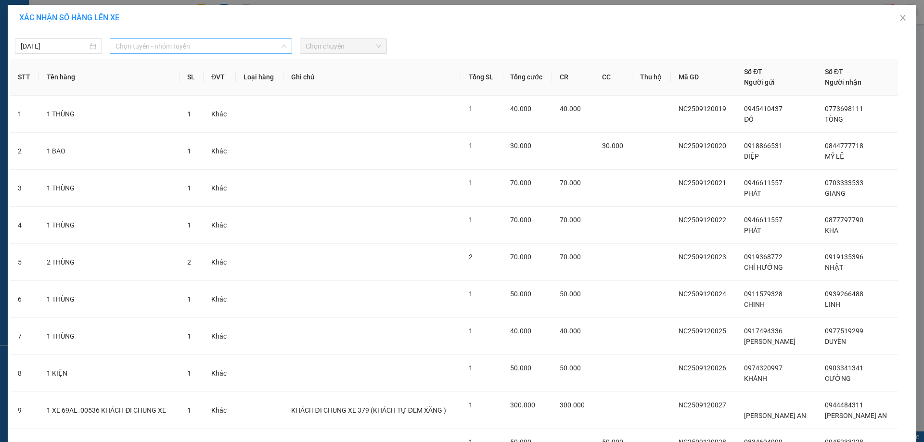
drag, startPoint x: 167, startPoint y: 47, endPoint x: 139, endPoint y: 110, distance: 69.4
click at [167, 46] on span "Chọn tuyến - nhóm tuyến" at bounding box center [200, 46] width 171 height 14
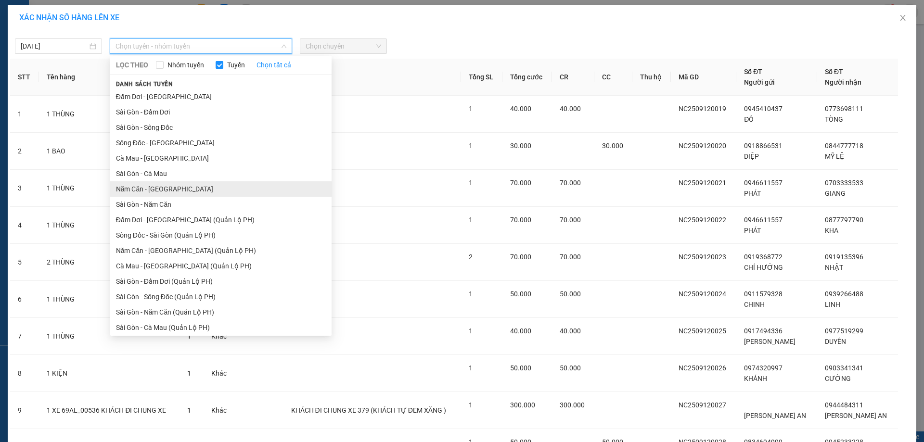
click at [123, 186] on li "Năm Căn - Sài Gòn" at bounding box center [220, 188] width 221 height 15
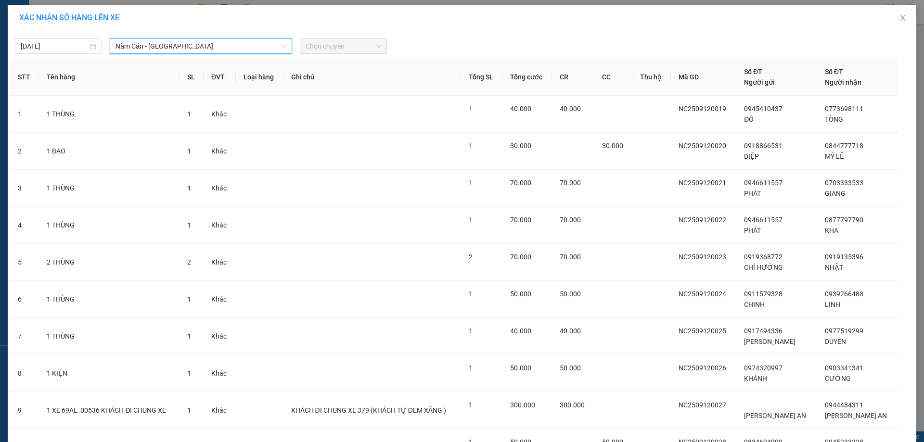
click at [332, 47] on span "Chọn chuyến" at bounding box center [343, 46] width 76 height 14
click at [350, 41] on span "Chọn chuyến" at bounding box center [343, 46] width 76 height 14
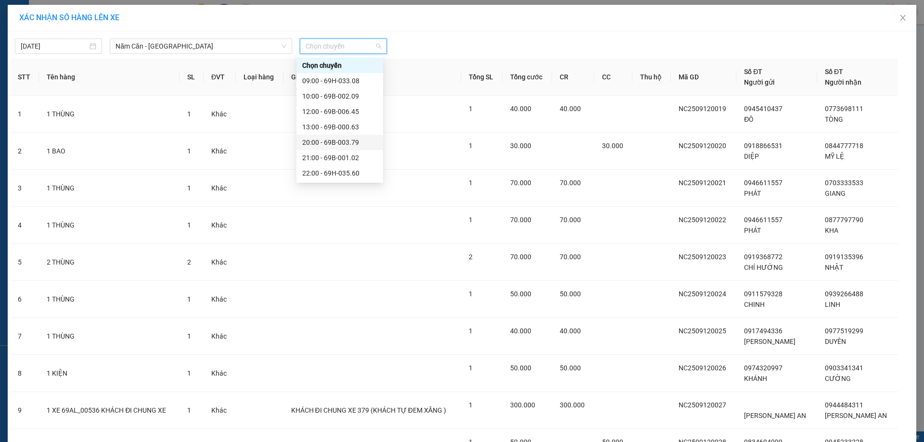
scroll to position [46, 0]
click at [355, 139] on div "22:01 - 69B-002.95" at bounding box center [339, 142] width 75 height 11
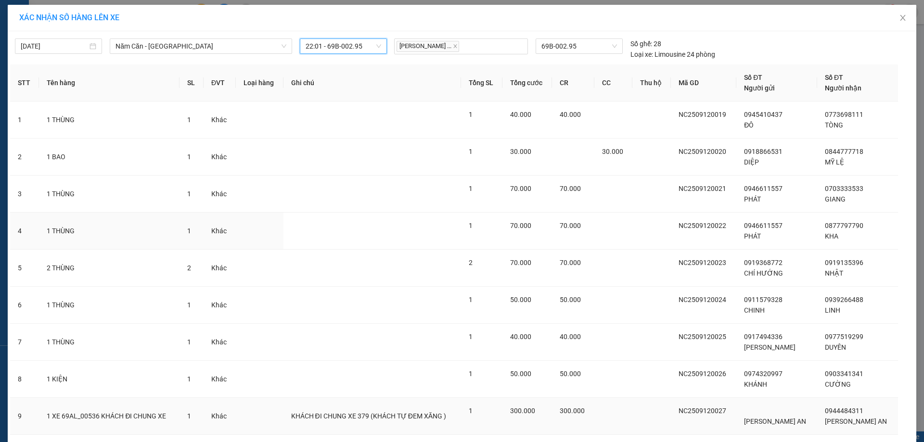
scroll to position [100, 0]
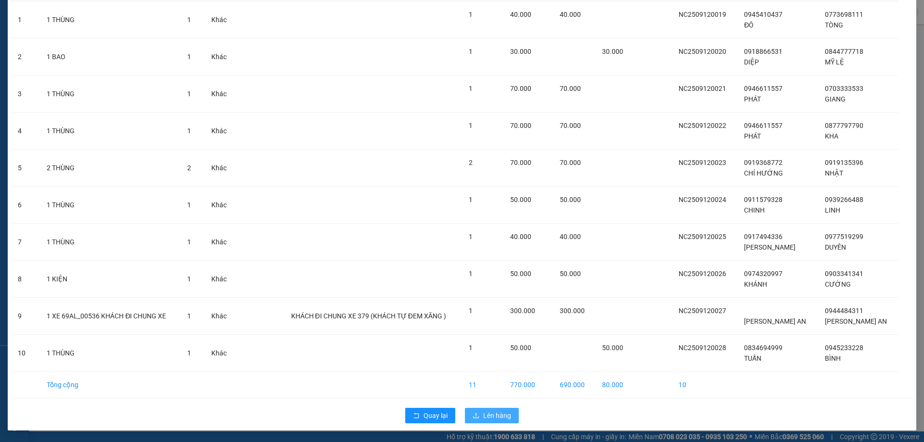
click at [476, 415] on icon "upload" at bounding box center [475, 415] width 7 height 7
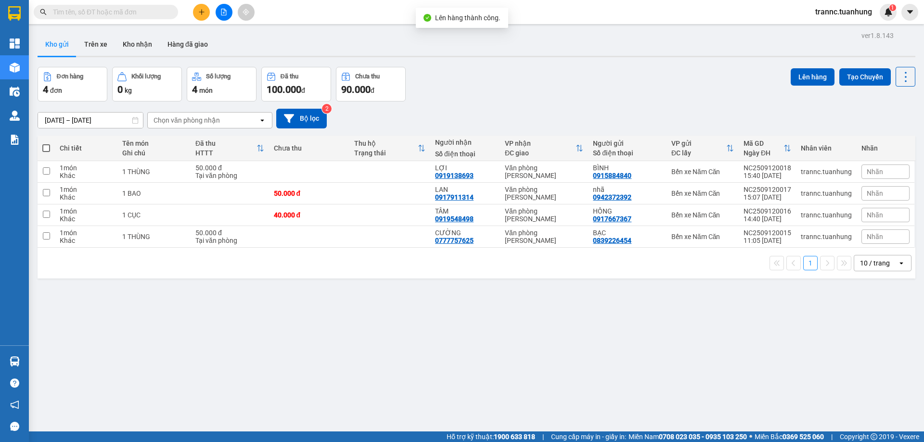
click at [47, 149] on span at bounding box center [46, 148] width 8 height 8
click at [46, 143] on input "checkbox" at bounding box center [46, 143] width 0 height 0
checkbox input "true"
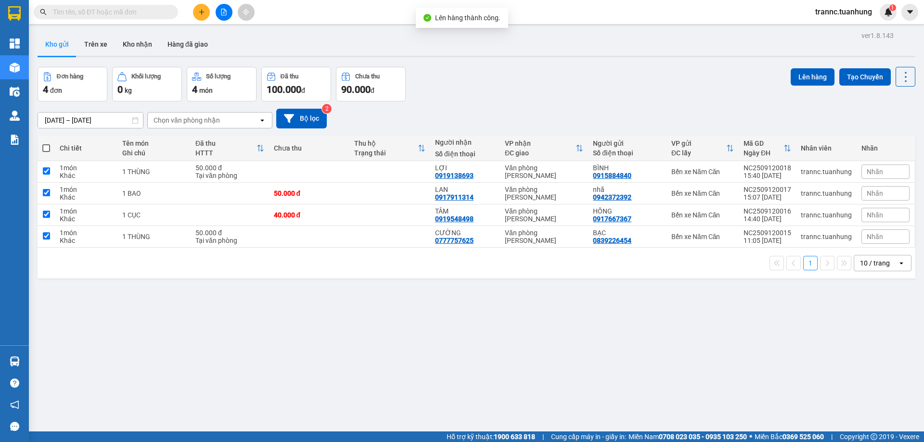
checkbox input "true"
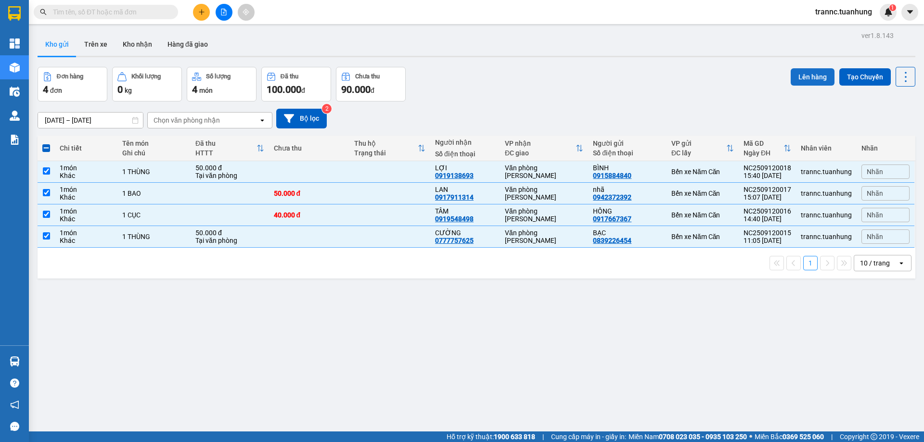
click at [793, 78] on button "Lên hàng" at bounding box center [812, 76] width 44 height 17
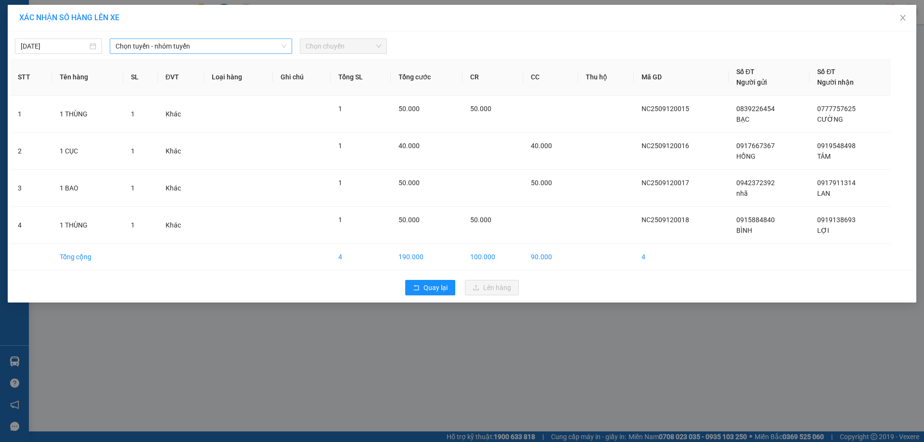
click at [150, 46] on span "Chọn tuyến - nhóm tuyến" at bounding box center [200, 46] width 171 height 14
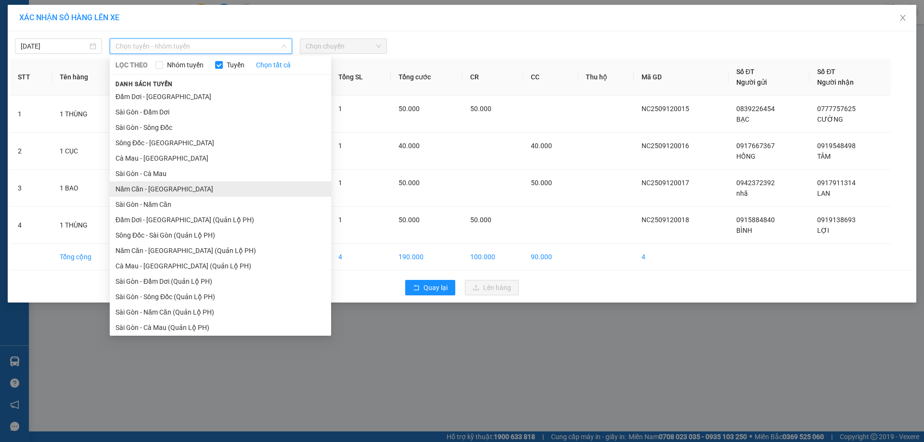
click at [147, 187] on li "Năm Căn - Sài Gòn" at bounding box center [220, 188] width 221 height 15
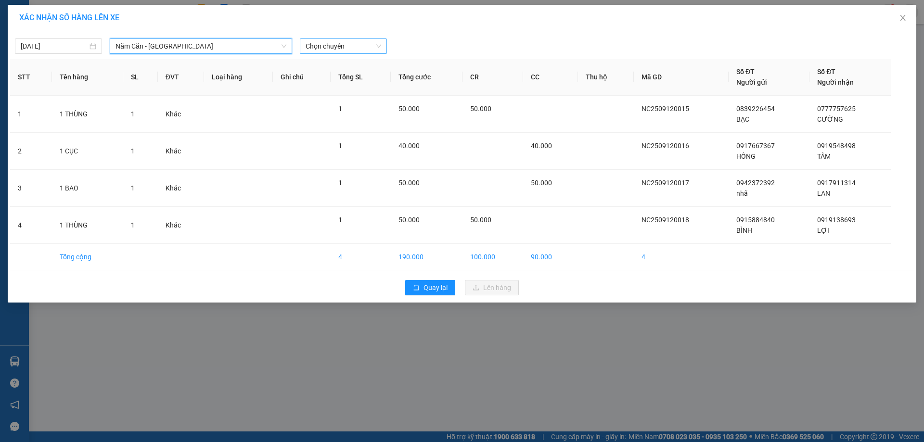
click at [357, 44] on span "Chọn chuyến" at bounding box center [343, 46] width 76 height 14
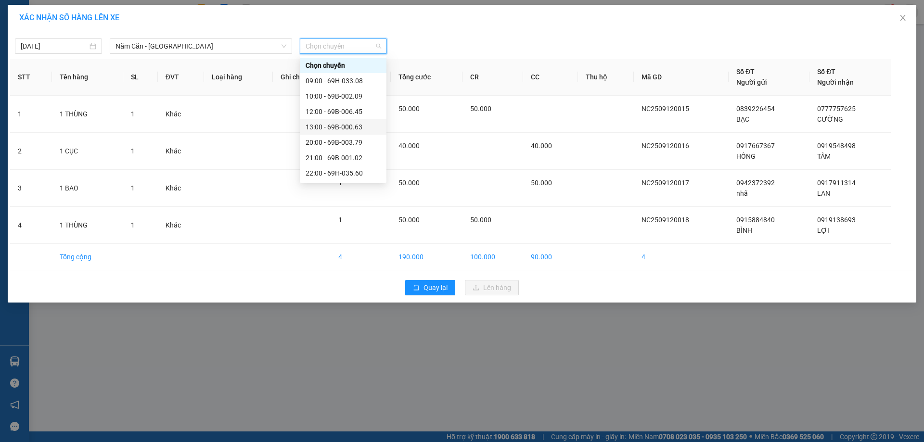
click at [347, 125] on div "13:00 - 69B-000.63" at bounding box center [342, 127] width 75 height 11
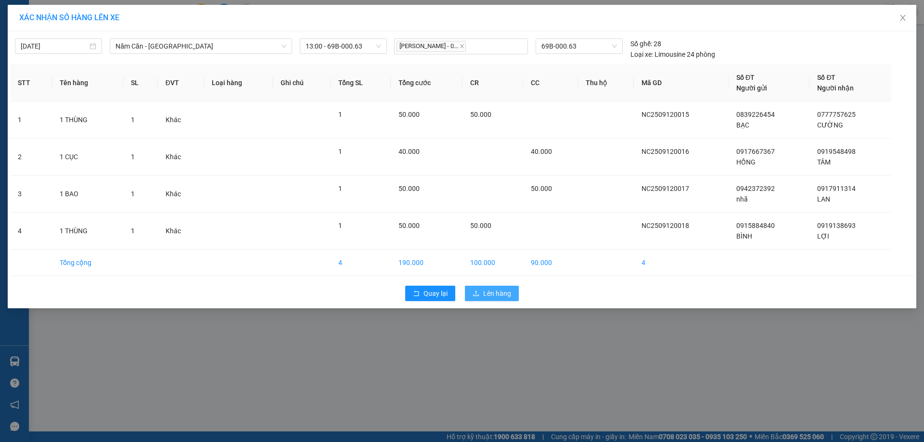
click at [502, 291] on span "Lên hàng" at bounding box center [497, 293] width 28 height 11
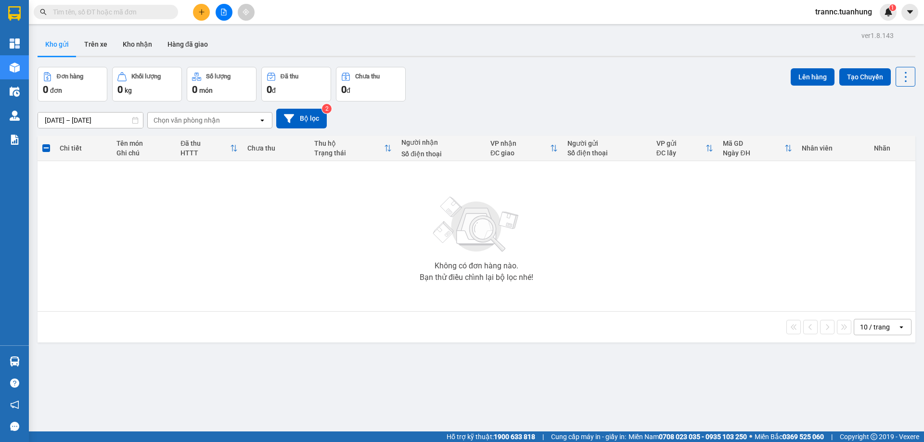
click at [151, 9] on input "text" at bounding box center [110, 12] width 114 height 11
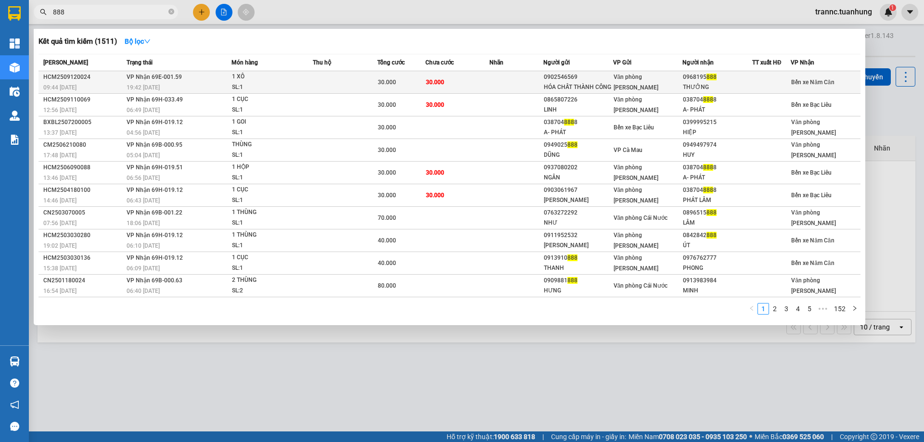
type input "888"
click at [645, 81] on span "Văn [PERSON_NAME] [PERSON_NAME]" at bounding box center [635, 82] width 45 height 17
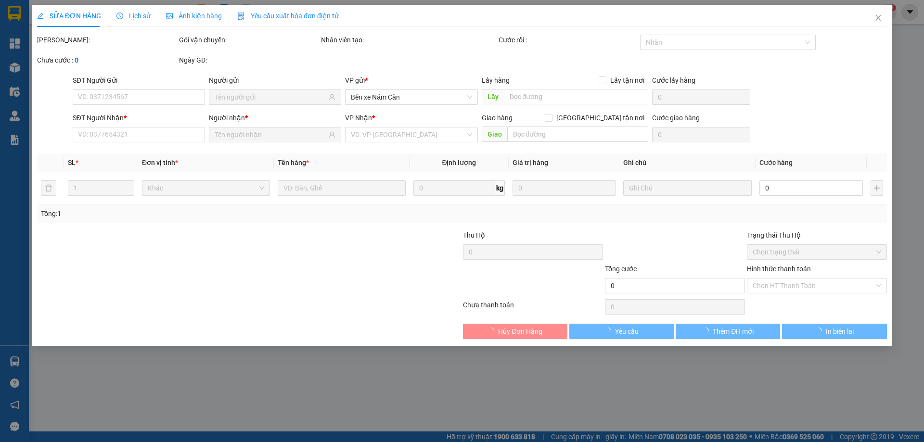
type input "0902546569"
type input "HÓA CHẤT THÀNH CÔNG"
type input "0968195888"
type input "THƯỞNG"
type input "30.000"
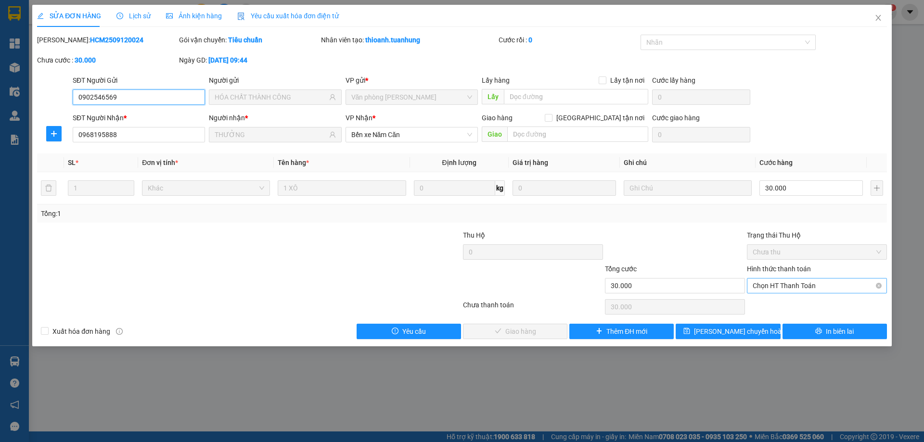
click at [787, 281] on span "Chọn HT Thanh Toán" at bounding box center [816, 286] width 128 height 14
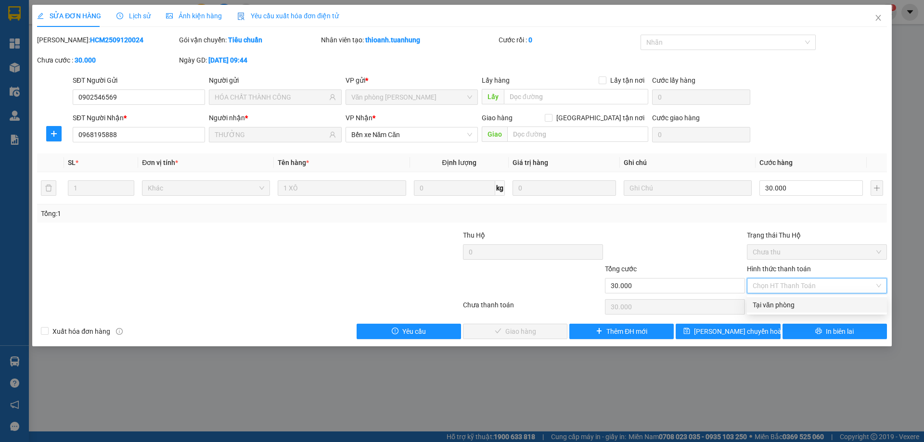
click at [781, 304] on div "Tại văn phòng" at bounding box center [816, 305] width 128 height 11
type input "0"
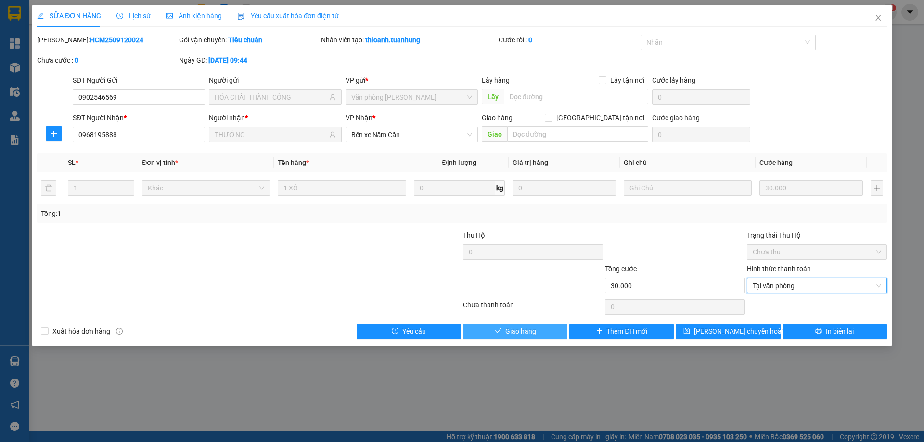
click at [532, 327] on span "Giao hàng" at bounding box center [520, 331] width 31 height 11
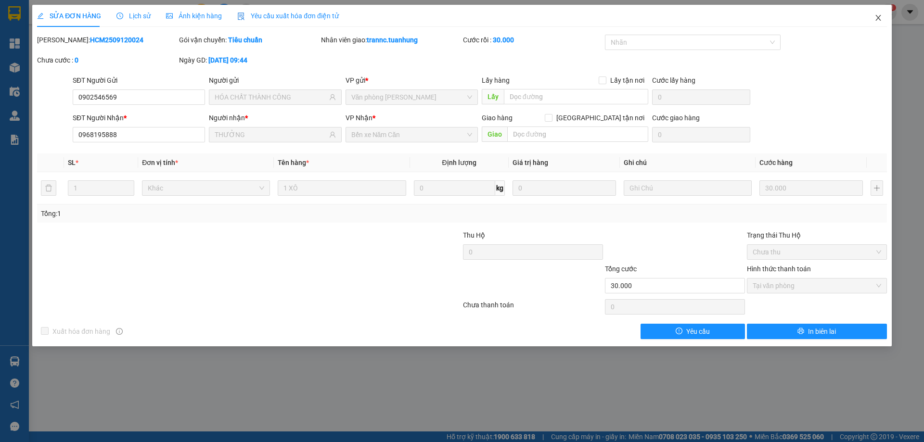
click at [884, 18] on span "Close" at bounding box center [877, 18] width 27 height 27
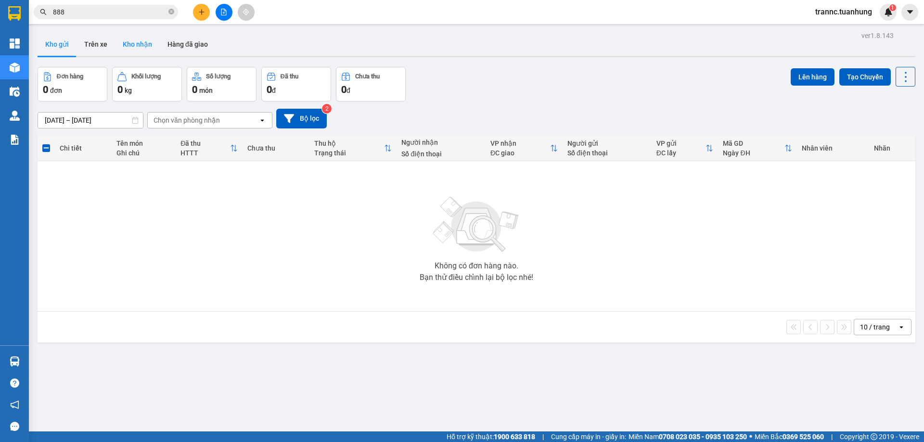
click at [129, 43] on button "Kho nhận" at bounding box center [137, 44] width 45 height 23
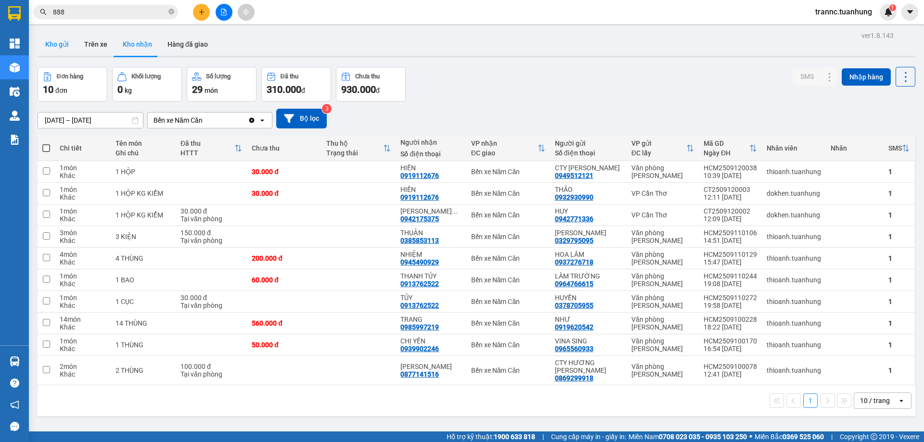
click at [54, 44] on button "Kho gửi" at bounding box center [57, 44] width 39 height 23
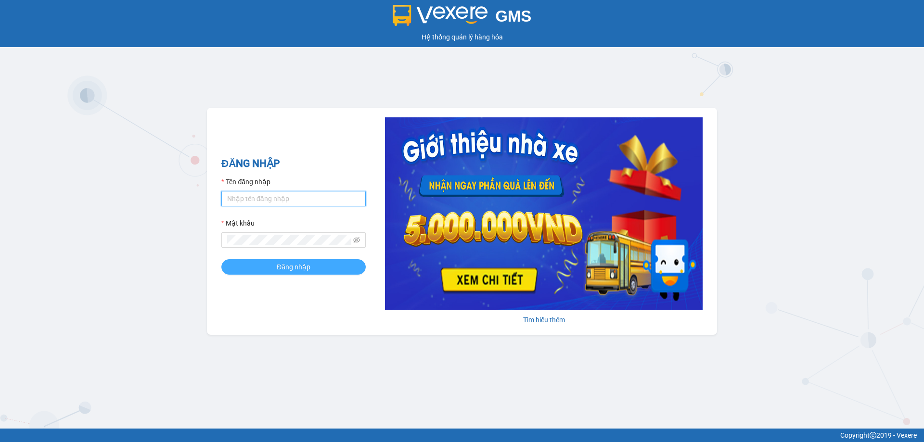
type input "trannc.tuanhung"
click at [241, 270] on button "Đăng nhập" at bounding box center [293, 266] width 144 height 15
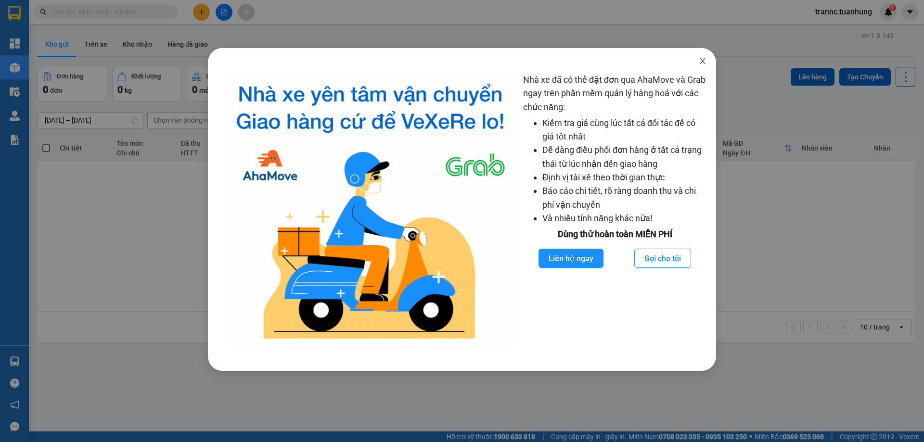
click at [707, 62] on span "Close" at bounding box center [702, 61] width 27 height 27
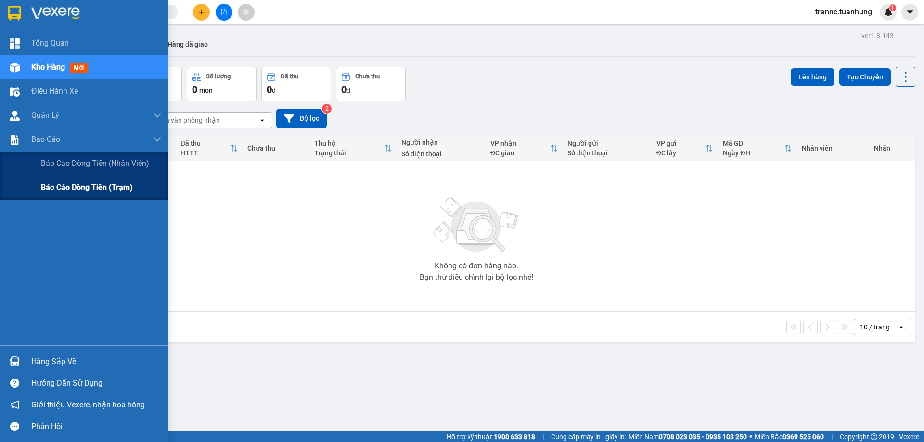
click at [58, 186] on span "Báo cáo dòng tiền (trạm)" at bounding box center [87, 187] width 92 height 12
